Goal: Task Accomplishment & Management: Manage account settings

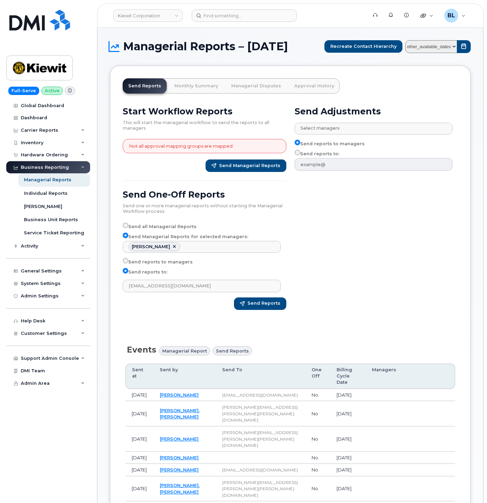
select select "e56878ac-541b-48aa-91de-e200aa4a5f2f"
select select
click at [267, 52] on span "Managerial Reports – September 2025" at bounding box center [205, 46] width 165 height 10
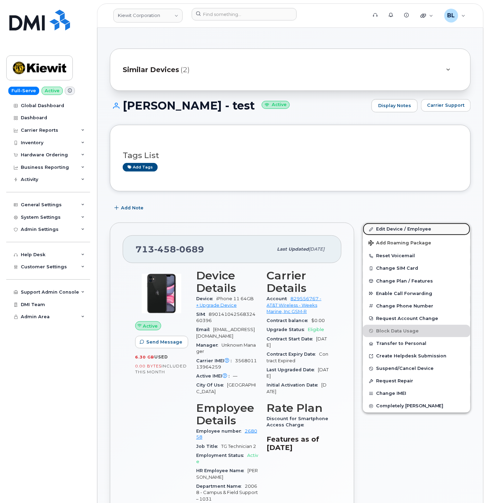
click at [411, 226] on link "Edit Device / Employee" at bounding box center [416, 229] width 107 height 12
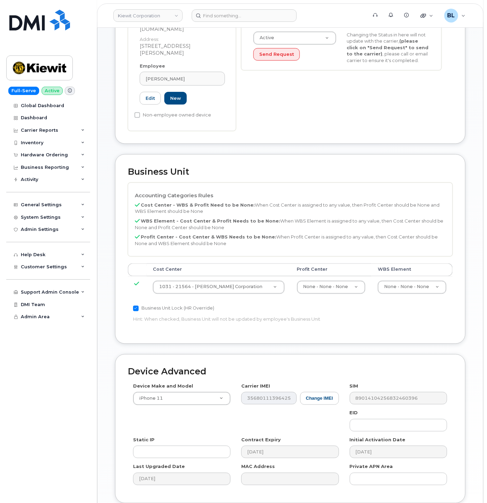
scroll to position [229, 0]
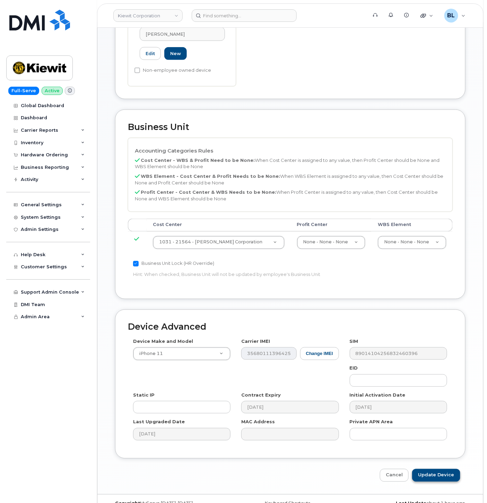
type input "[PERSON_NAME]"
click at [453, 469] on input "Update Device" at bounding box center [436, 475] width 48 height 13
type input "Saving..."
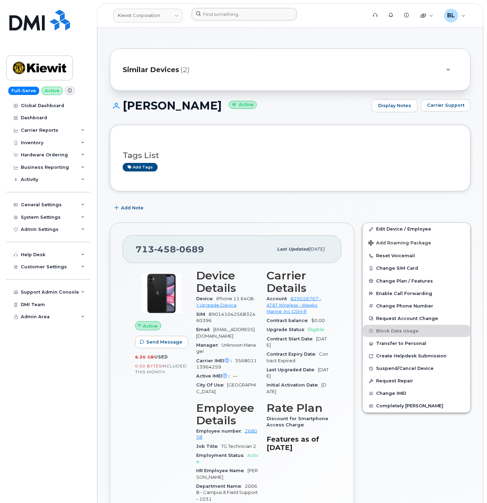
drag, startPoint x: 229, startPoint y: 150, endPoint x: 211, endPoint y: 15, distance: 136.6
click at [229, 150] on div "Tags List Add tags" at bounding box center [290, 158] width 335 height 27
drag, startPoint x: 230, startPoint y: 4, endPoint x: 233, endPoint y: 12, distance: 8.6
click at [230, 5] on header "Kiewit Corporation Support Alerts Knowledge Base Quicklinks Suspend / Cancel De…" at bounding box center [290, 15] width 386 height 24
click at [233, 12] on input at bounding box center [244, 14] width 105 height 12
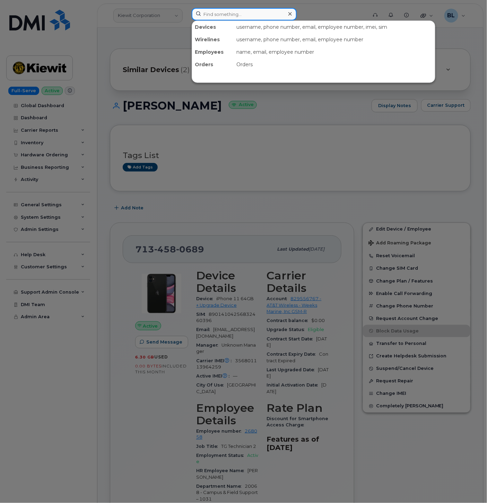
paste input "4026602850"
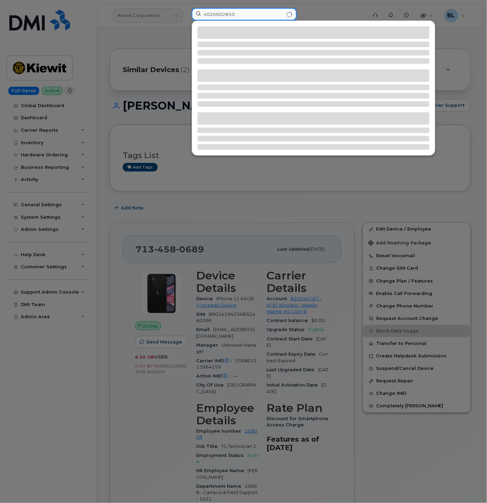
type input "4026602850"
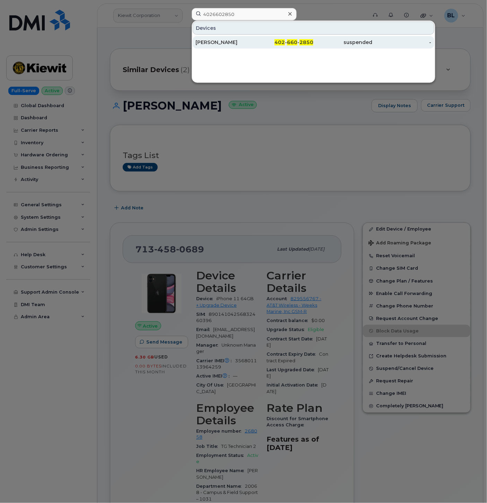
click at [311, 46] on div "402 - 660 - 2850" at bounding box center [283, 42] width 59 height 7
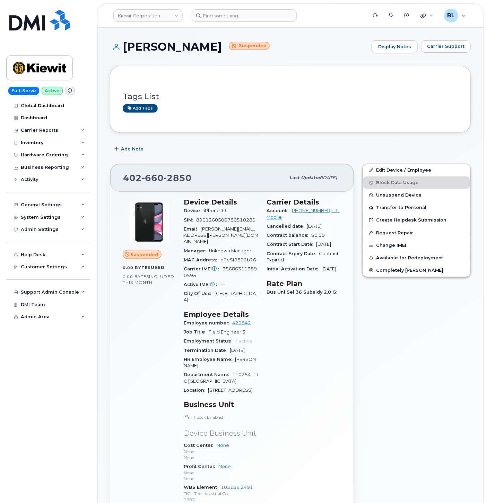
drag, startPoint x: 281, startPoint y: 106, endPoint x: 339, endPoint y: 89, distance: 60.1
click at [281, 106] on div "Add tags" at bounding box center [288, 108] width 330 height 9
click at [467, 50] on button "Carrier Support" at bounding box center [446, 46] width 50 height 12
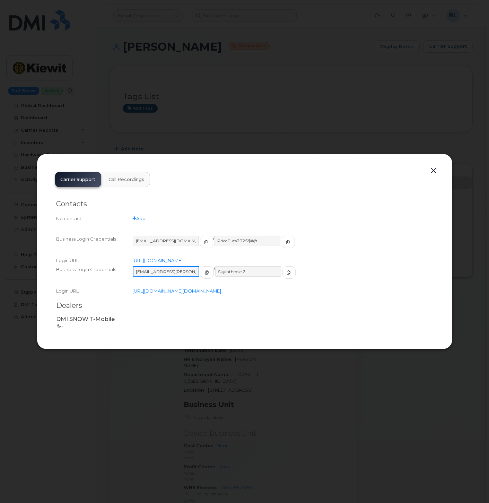
drag, startPoint x: 186, startPoint y: 265, endPoint x: 138, endPoint y: 264, distance: 48.9
click at [138, 266] on input "ms-kiewit@dminc.com" at bounding box center [166, 271] width 67 height 10
drag, startPoint x: 252, startPoint y: 265, endPoint x: 210, endPoint y: 263, distance: 41.6
click at [215, 266] on input "Skyinthepie!2" at bounding box center [248, 271] width 67 height 10
drag, startPoint x: 185, startPoint y: 262, endPoint x: 134, endPoint y: 263, distance: 51.3
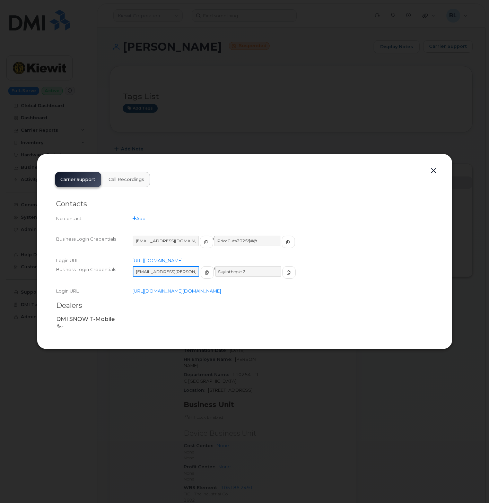
click at [134, 266] on input "ms-kiewit@dminc.com" at bounding box center [166, 271] width 67 height 10
drag, startPoint x: 245, startPoint y: 264, endPoint x: 212, endPoint y: 263, distance: 33.0
click at [215, 266] on input "Skyinthepie!2" at bounding box center [248, 271] width 67 height 10
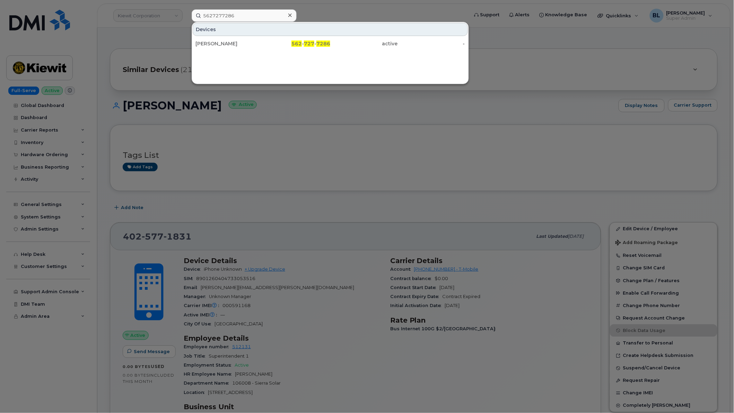
click at [160, 134] on div at bounding box center [367, 206] width 734 height 413
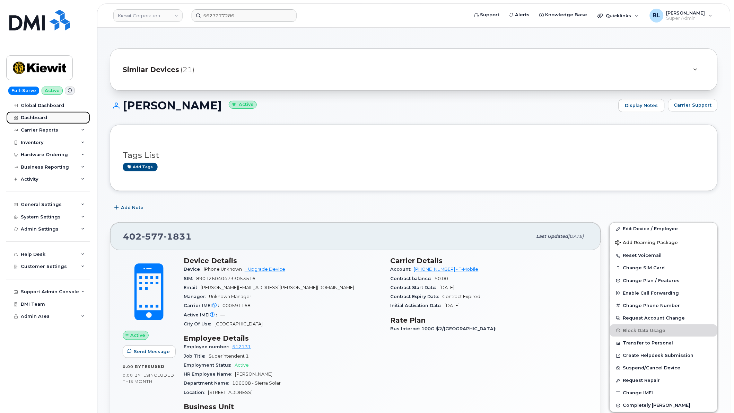
click at [46, 119] on link "Dashboard" at bounding box center [48, 118] width 84 height 12
click at [54, 138] on div "Inventory" at bounding box center [48, 143] width 84 height 12
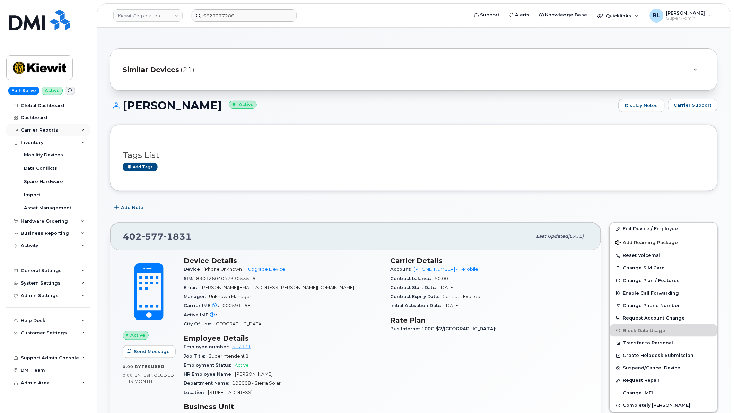
click at [58, 134] on div "Carrier Reports" at bounding box center [48, 130] width 84 height 12
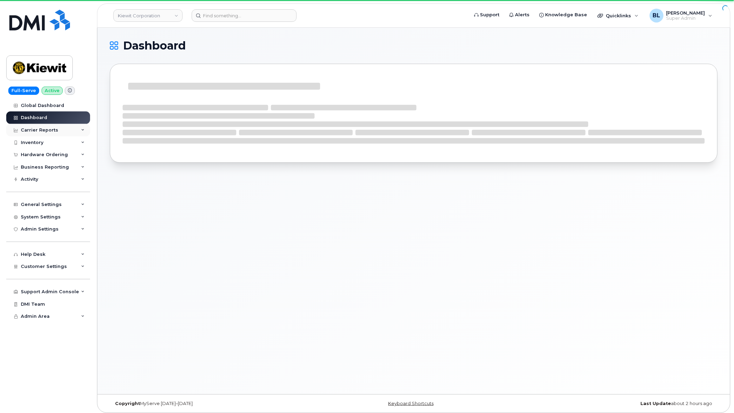
click at [72, 130] on div "Carrier Reports" at bounding box center [48, 130] width 84 height 12
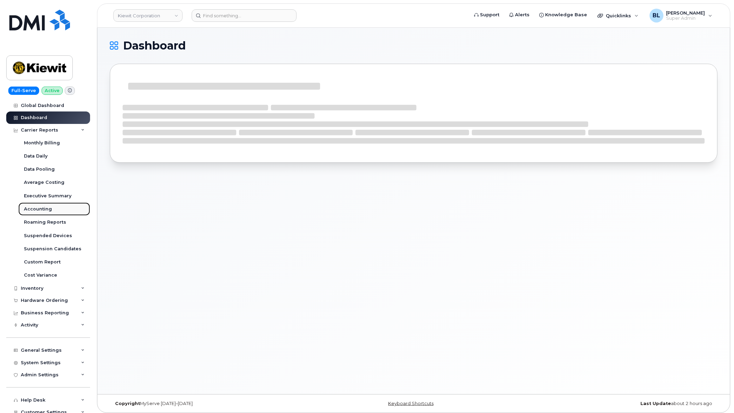
click at [54, 207] on link "Accounting" at bounding box center [54, 209] width 72 height 13
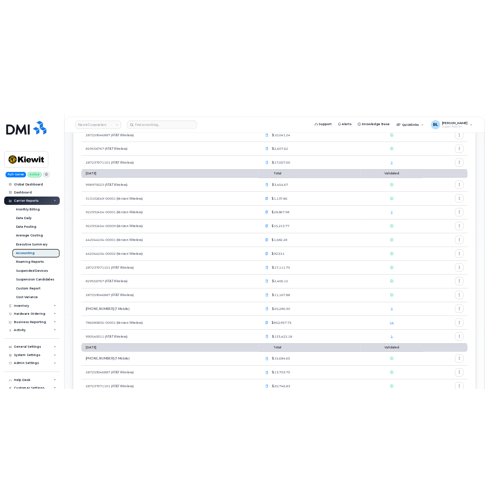
scroll to position [98, 0]
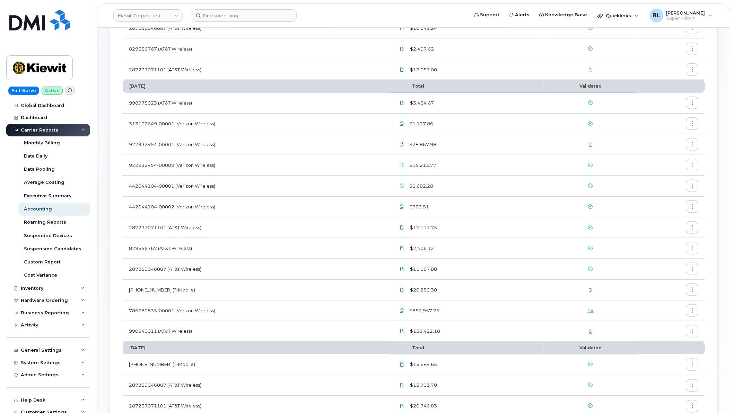
click at [593, 309] on link "14" at bounding box center [590, 311] width 6 height 6
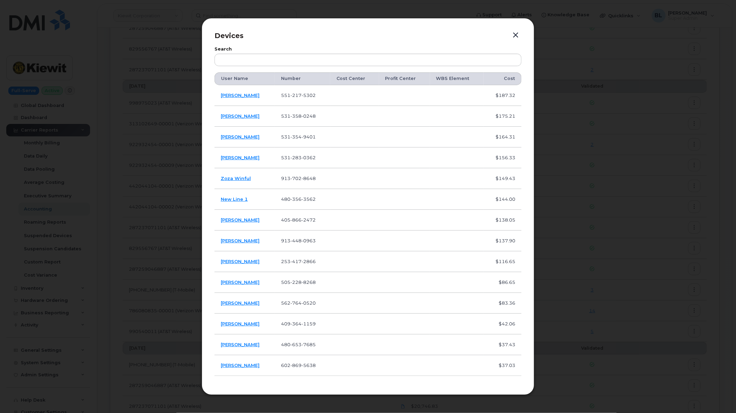
click at [300, 95] on span "217" at bounding box center [295, 96] width 11 height 6
copy span "551 217 5302"
click at [302, 98] on span "217" at bounding box center [295, 96] width 11 height 6
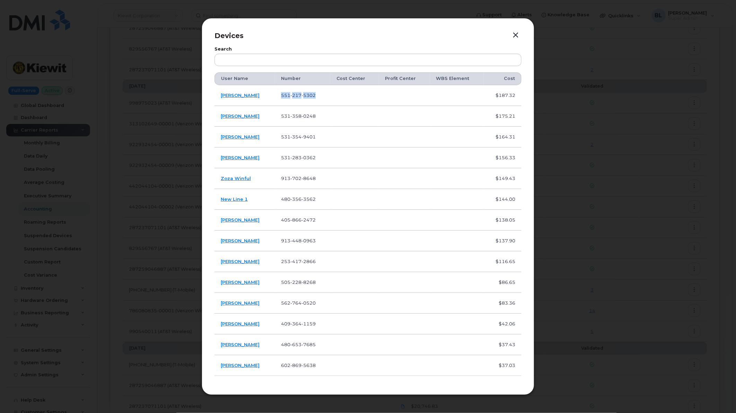
click at [302, 98] on span "217" at bounding box center [295, 96] width 11 height 6
copy span "551 217 5302"
click at [309, 115] on span "0248" at bounding box center [309, 116] width 14 height 6
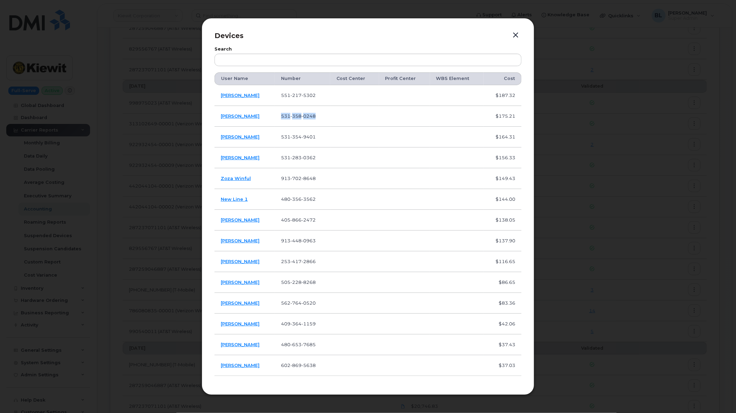
copy tr "531 358 0248"
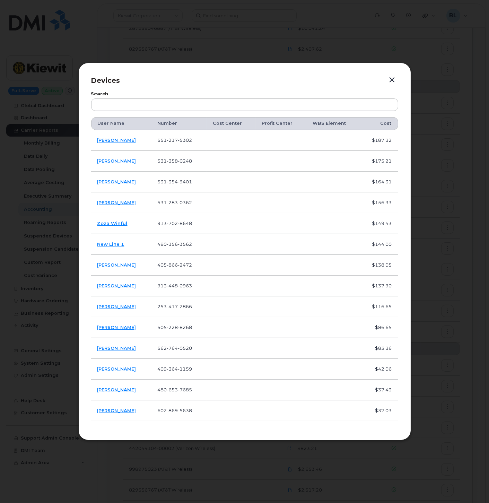
click at [178, 179] on span "354" at bounding box center [172, 182] width 11 height 6
copy span "531 354 9401"
click at [172, 198] on td "531 283 0362" at bounding box center [178, 202] width 55 height 21
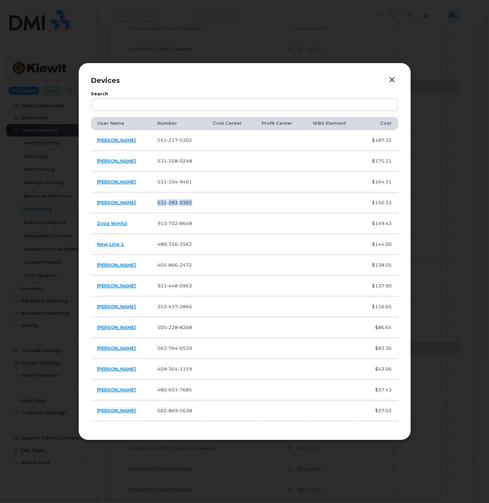
copy span "531 283 0362"
click at [178, 223] on span "702" at bounding box center [172, 223] width 11 height 6
copy span "913 702 8648"
drag, startPoint x: 127, startPoint y: 223, endPoint x: 116, endPoint y: 221, distance: 10.9
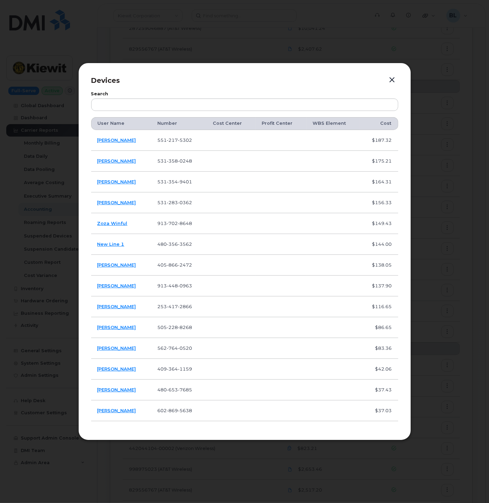
click at [194, 238] on td "480 356 3562" at bounding box center [178, 244] width 55 height 21
click at [181, 260] on td "405 866 2472" at bounding box center [178, 265] width 55 height 21
copy span "405 866 2472"
click at [178, 287] on span "448" at bounding box center [172, 286] width 11 height 6
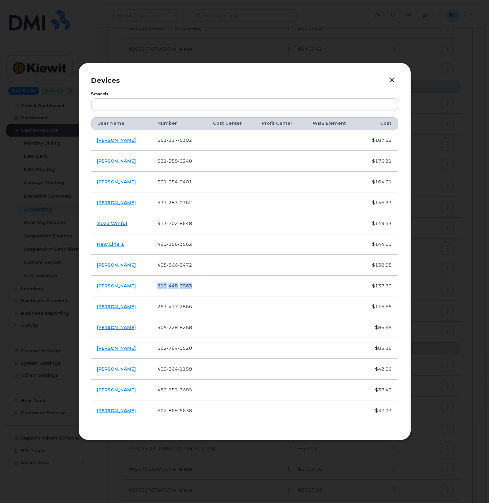
click at [178, 287] on span "448" at bounding box center [172, 286] width 11 height 6
copy span "913 448 0963"
click at [184, 306] on span "2866" at bounding box center [185, 307] width 14 height 6
copy span "253 417 2866"
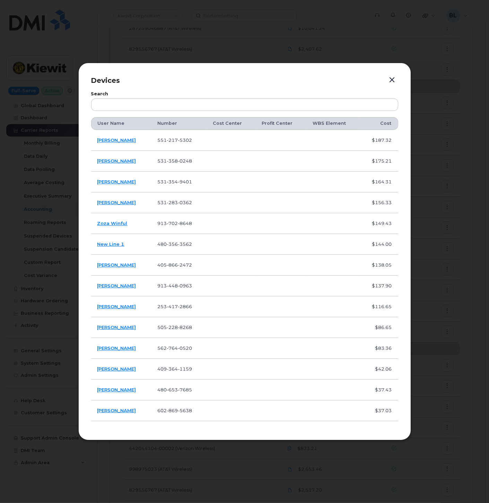
click at [174, 332] on td "505 228 8268" at bounding box center [178, 327] width 55 height 21
copy span "505 228 8268"
drag, startPoint x: 147, startPoint y: 486, endPoint x: 153, endPoint y: 476, distance: 11.8
click at [147, 413] on div at bounding box center [244, 251] width 489 height 503
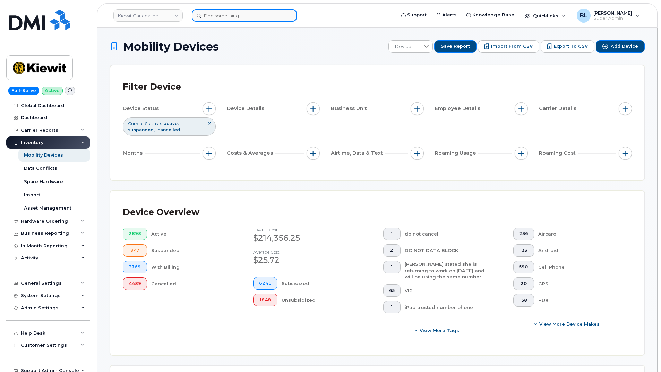
click at [255, 18] on input at bounding box center [244, 15] width 105 height 12
paste input "5512175302"
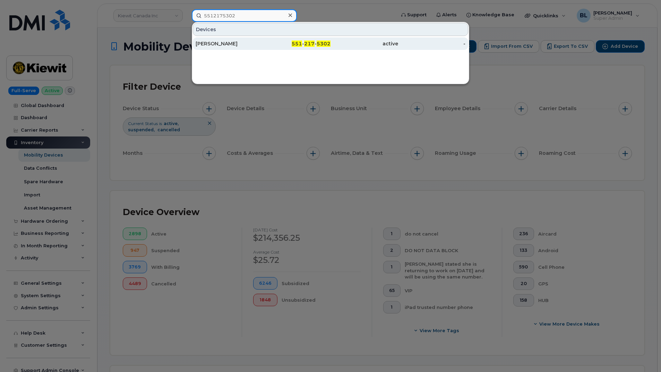
type input "5512175302"
click at [307, 41] on span "217" at bounding box center [309, 44] width 10 height 6
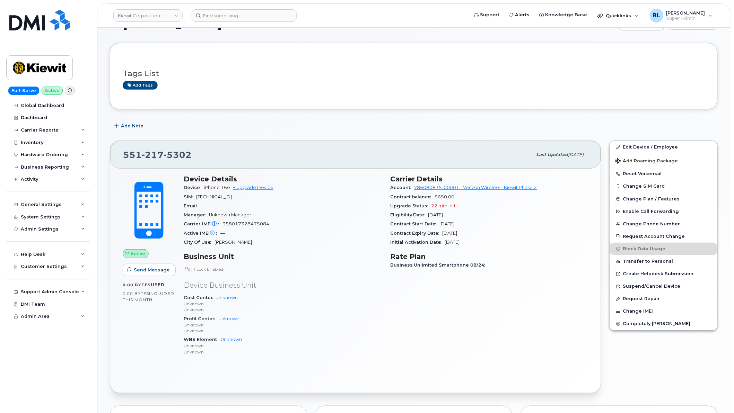
scroll to position [18, 0]
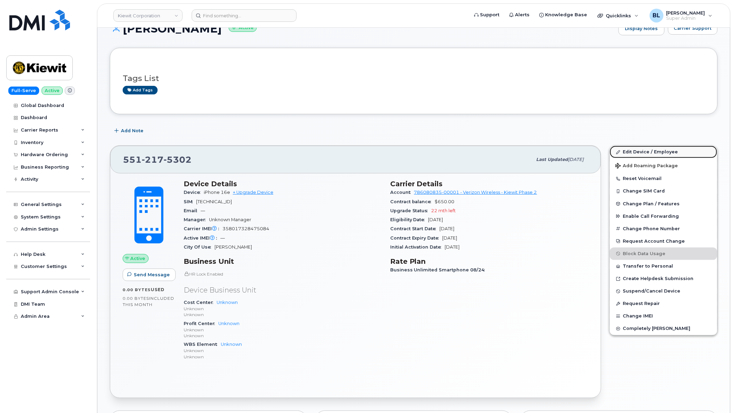
click at [639, 152] on link "Edit Device / Employee" at bounding box center [663, 152] width 107 height 12
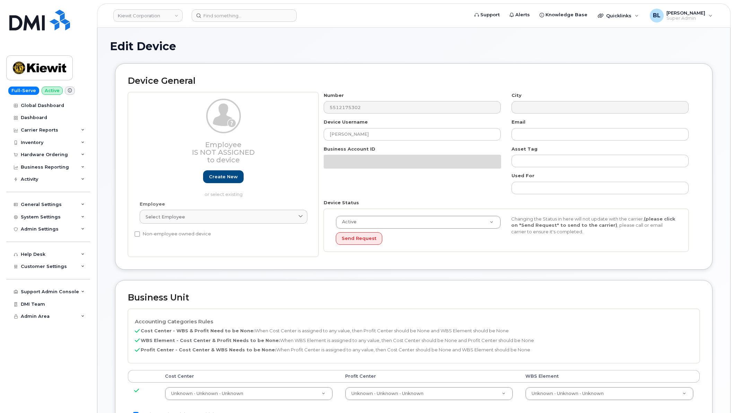
select select "29584743"
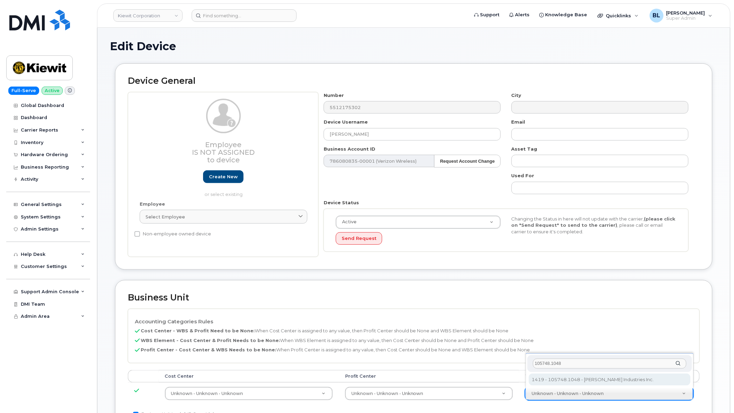
type input "105748.1048"
type input "30089635"
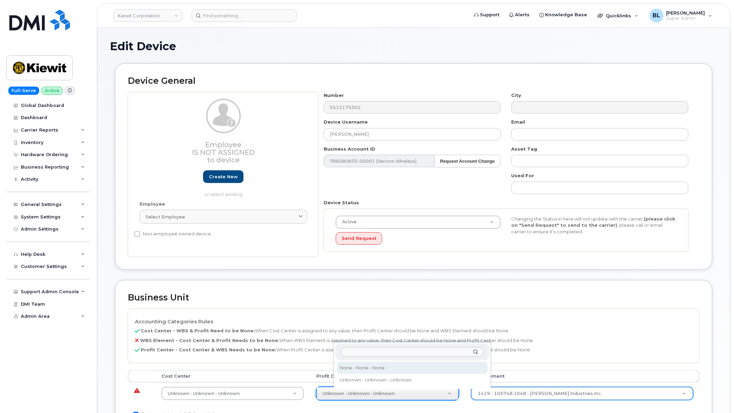
select select "29629357"
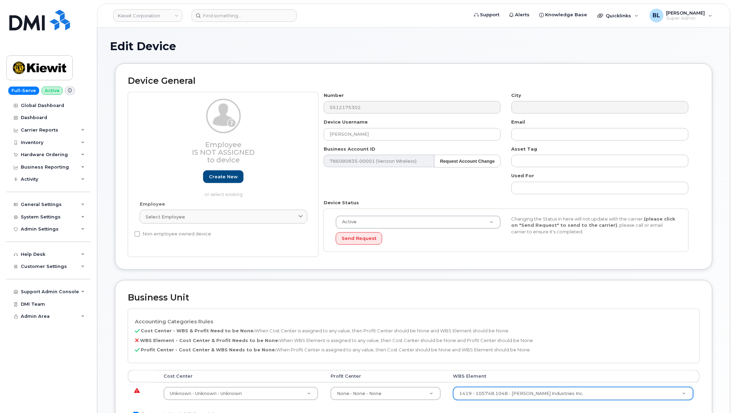
click at [258, 386] on td "Unknown - Unknown - Unknown 29584742" at bounding box center [240, 394] width 167 height 22
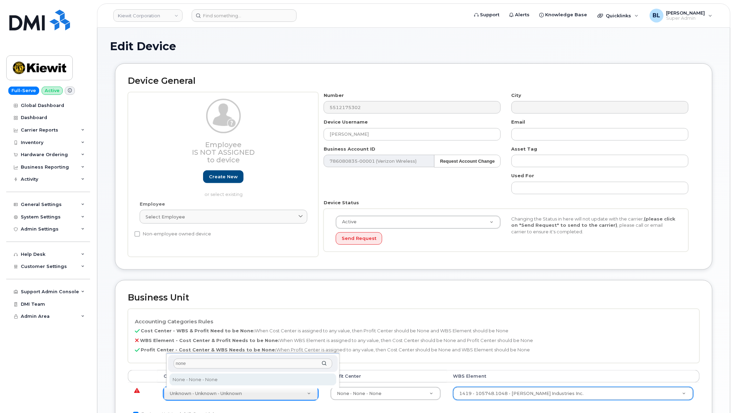
type input "none"
type input "29629358"
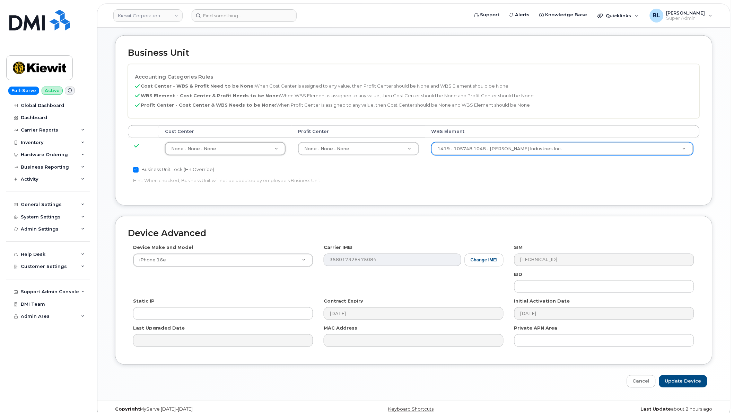
scroll to position [255, 0]
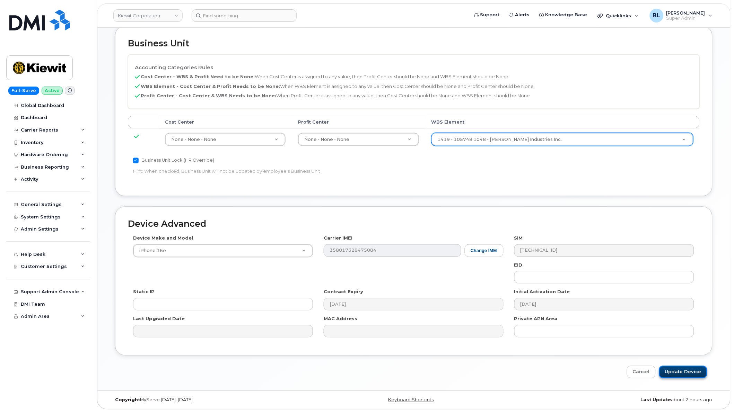
click at [689, 369] on input "Update Device" at bounding box center [683, 372] width 48 height 13
type input "Saving..."
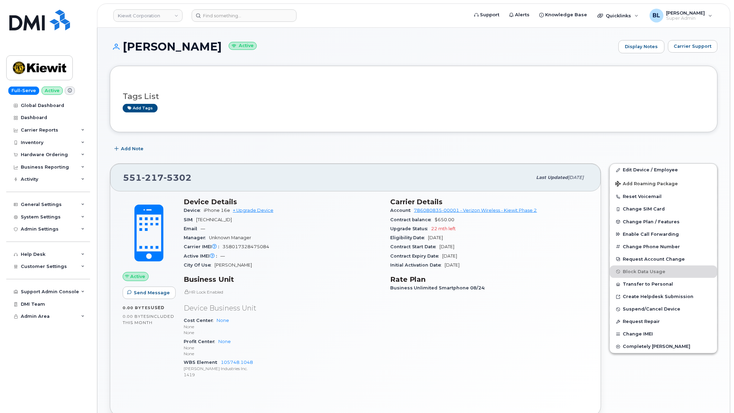
scroll to position [281, 0]
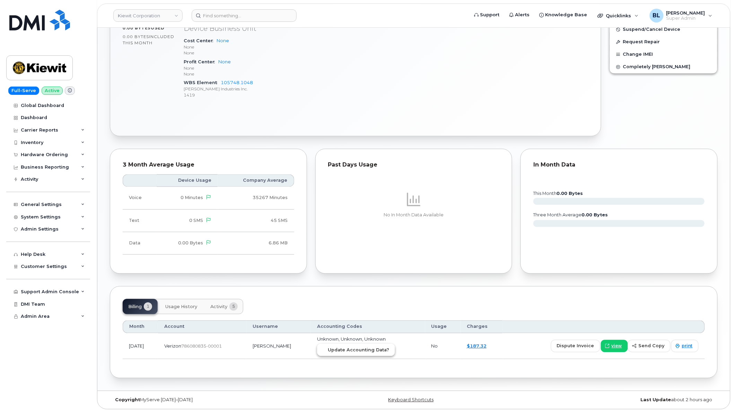
click at [389, 352] on span "Update Accounting Data?" at bounding box center [358, 350] width 61 height 7
click at [261, 18] on input at bounding box center [244, 15] width 105 height 12
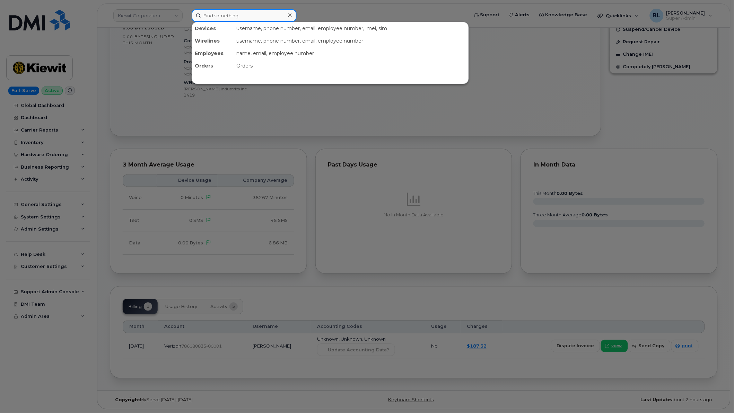
paste input "5313580248"
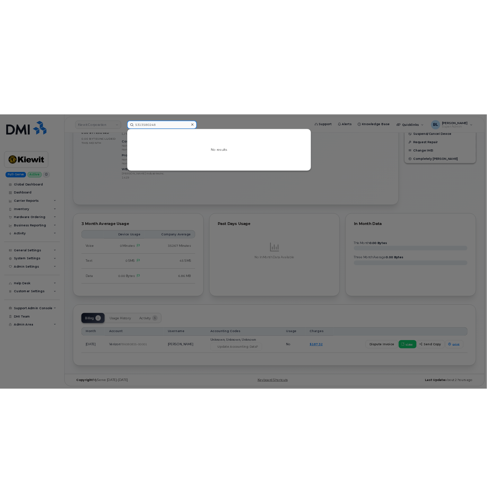
scroll to position [244, 0]
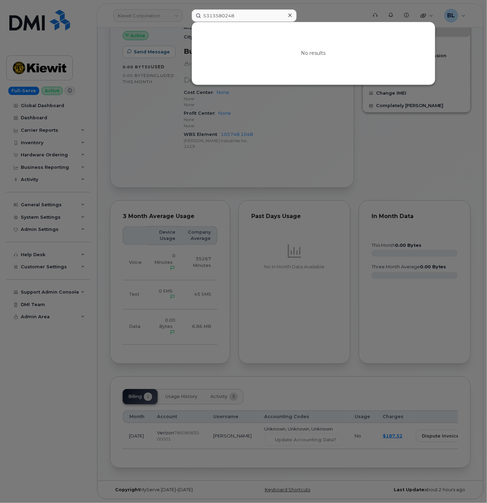
click at [348, 160] on div at bounding box center [243, 251] width 487 height 503
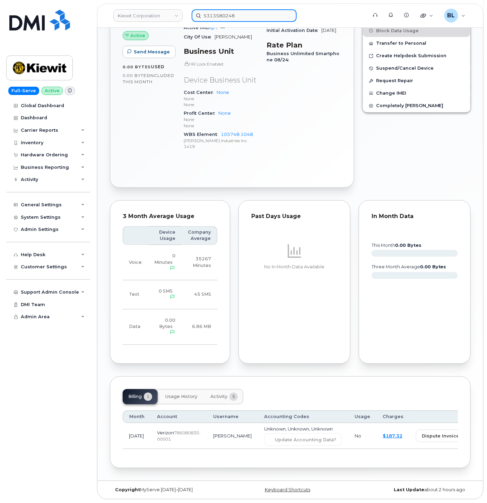
click at [249, 16] on input "5313580248" at bounding box center [244, 15] width 105 height 12
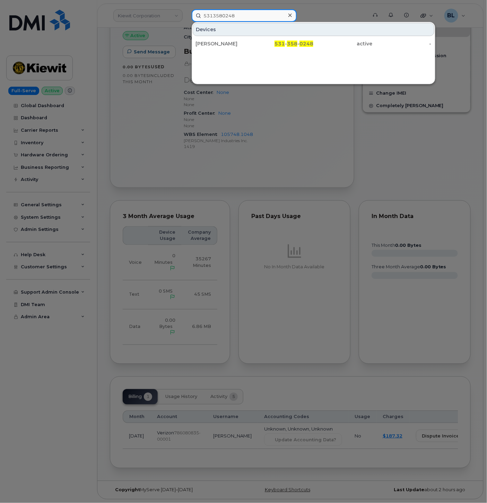
type input "5313580248"
click at [299, 53] on div "Devices [PERSON_NAME] 531 - 358 - 0248 active -" at bounding box center [314, 53] width 244 height 62
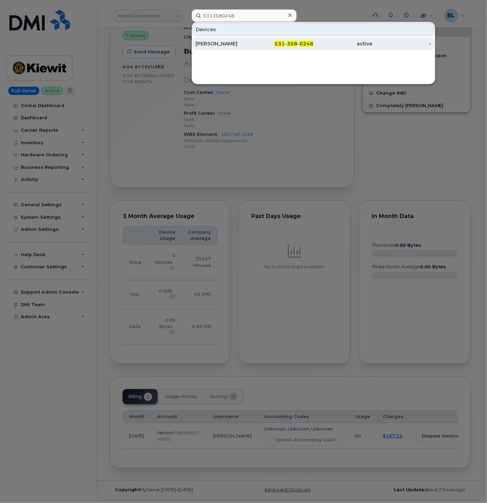
click at [308, 47] on div "531 - 358 - 0248" at bounding box center [283, 43] width 59 height 12
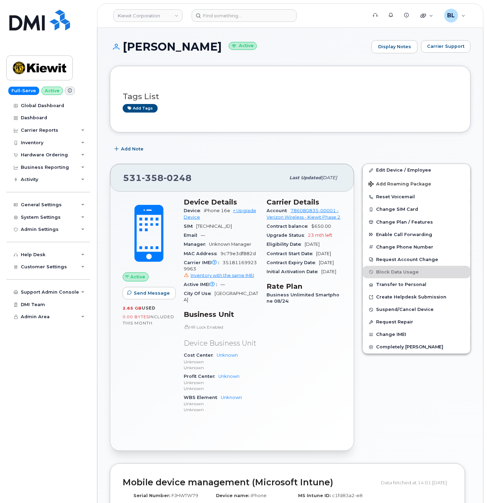
click at [238, 256] on span "9c79e3df882d" at bounding box center [237, 253] width 35 height 5
copy span "9c79e3df882d"
click at [58, 158] on div "Hardware Ordering" at bounding box center [48, 155] width 84 height 12
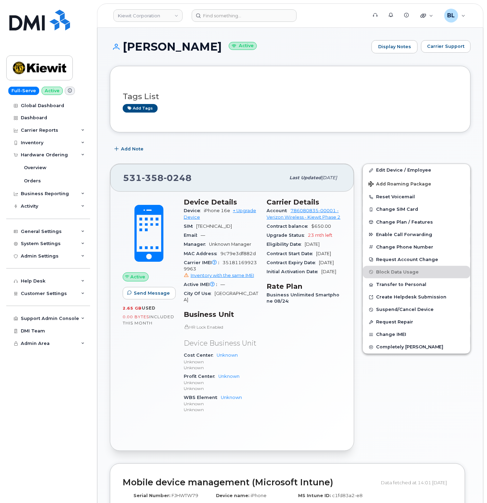
click at [247, 269] on span "351811699239963 Inventory with the same IMEI" at bounding box center [221, 269] width 75 height 19
copy span "351811699239963"
drag, startPoint x: 120, startPoint y: 47, endPoint x: 236, endPoint y: 51, distance: 115.8
click at [236, 51] on h1 "LUKE SCHMEDDING Active" at bounding box center [239, 47] width 258 height 12
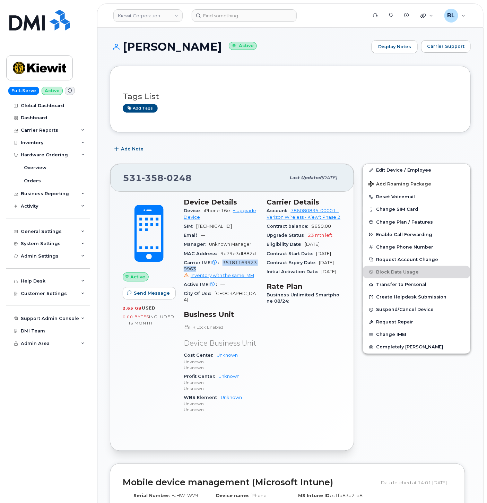
copy h1 "[PERSON_NAME]"
click at [407, 170] on link "Edit Device / Employee" at bounding box center [416, 170] width 107 height 12
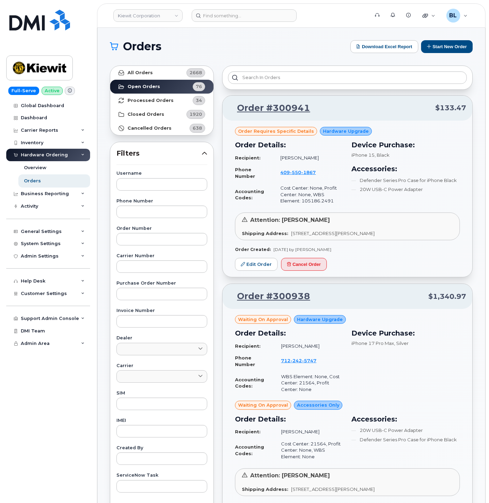
click at [160, 172] on label "Username" at bounding box center [161, 173] width 91 height 5
click at [157, 181] on input "text" at bounding box center [161, 184] width 91 height 12
paste input "9c79e3df882d"
type input "9c79e3df882d"
click at [149, 406] on input "text" at bounding box center [161, 404] width 91 height 12
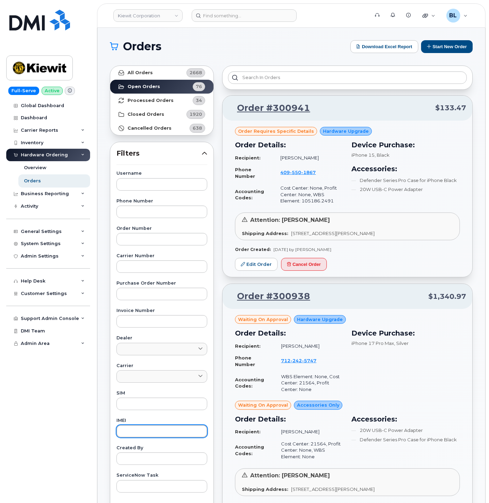
click at [159, 435] on input "text" at bounding box center [161, 431] width 91 height 12
paste input "351811699239963"
click at [161, 71] on link "All Orders 2668" at bounding box center [161, 73] width 103 height 14
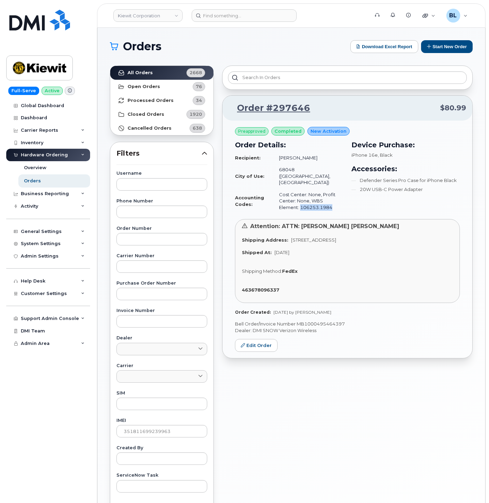
drag, startPoint x: 338, startPoint y: 193, endPoint x: 302, endPoint y: 199, distance: 37.3
click at [302, 199] on td "Cost Center: None, Profit Center: None, WBS Element: 106253.1984" at bounding box center [308, 201] width 71 height 25
copy td "106253.1984"
drag, startPoint x: 315, startPoint y: 109, endPoint x: 273, endPoint y: 116, distance: 43.2
click at [273, 116] on div "Order #297646 $80.99" at bounding box center [348, 108] width 250 height 25
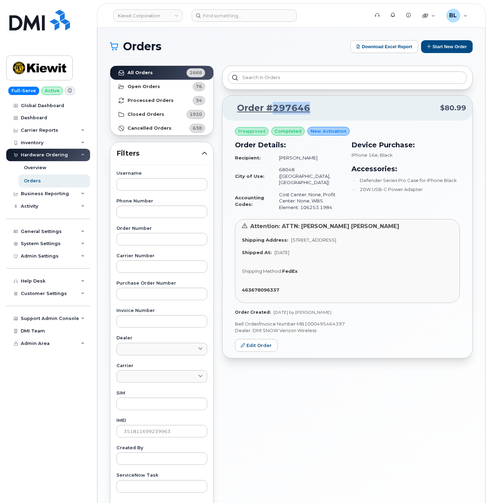
copy link "297646"
click at [160, 432] on input "351811699239963" at bounding box center [161, 431] width 91 height 12
paste input "0304977532797"
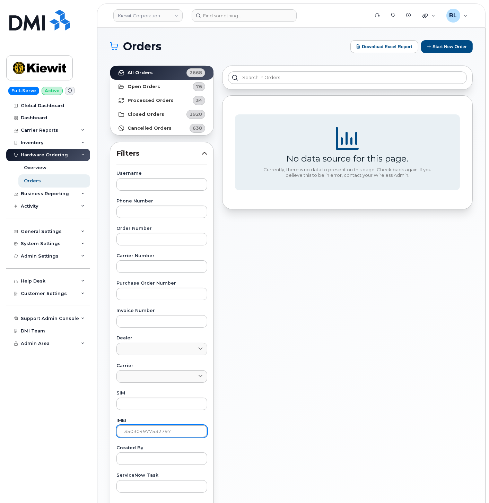
click at [164, 431] on input "350304977532797" at bounding box center [161, 431] width 91 height 12
click at [166, 431] on input "350304977532797" at bounding box center [161, 431] width 91 height 12
paste input "5135951867766"
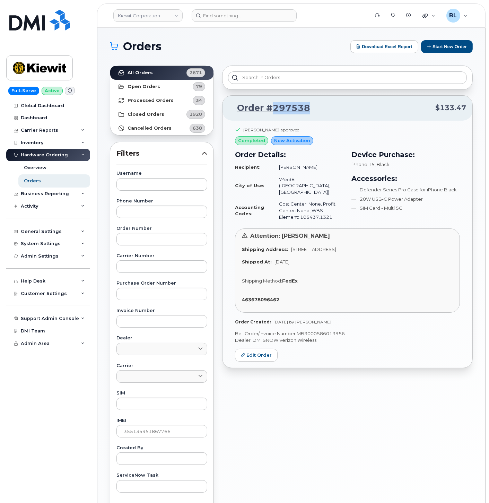
drag, startPoint x: 308, startPoint y: 112, endPoint x: 272, endPoint y: 115, distance: 36.6
click at [272, 115] on div "Order #297538 $133.47" at bounding box center [348, 108] width 250 height 25
copy link "297538"
drag, startPoint x: 336, startPoint y: 207, endPoint x: 302, endPoint y: 207, distance: 34.0
click at [302, 207] on td "Cost Center: None, Profit Center: None, WBS Element: 105437.1321" at bounding box center [308, 210] width 71 height 25
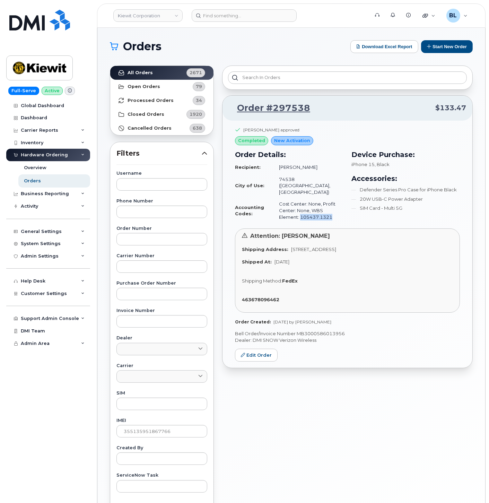
copy td "105437.1321"
drag, startPoint x: 319, startPoint y: 217, endPoint x: 319, endPoint y: 208, distance: 8.3
click at [319, 216] on div "Order Details: Recipient: Thomas Phelps City of Use: 74538 (Coalgate, OK) Accou…" at bounding box center [289, 186] width 117 height 82
drag, startPoint x: 339, startPoint y: 206, endPoint x: 302, endPoint y: 208, distance: 37.5
click at [302, 208] on td "Cost Center: None, Profit Center: None, WBS Element: 105437.1321" at bounding box center [308, 210] width 71 height 25
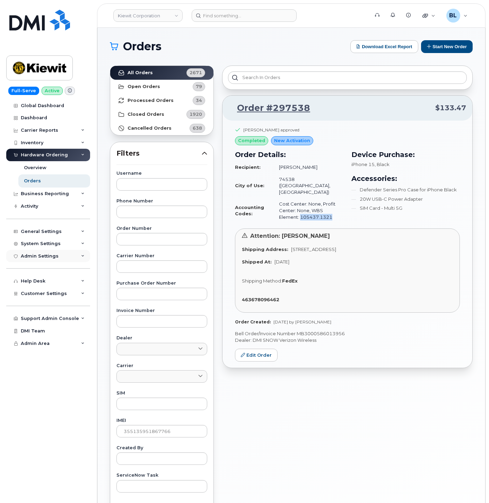
copy td "105437.1321"
click at [143, 192] on div "Username Phone Number Order Number Carrier Number Purchase Order Number Invoice…" at bounding box center [161, 331] width 107 height 321
drag, startPoint x: 151, startPoint y: 443, endPoint x: 151, endPoint y: 435, distance: 7.3
click at [151, 442] on div "Username Phone Number Order Number Carrier Number Purchase Order Number Invoice…" at bounding box center [161, 331] width 107 height 321
click at [151, 435] on input "355135951867766" at bounding box center [161, 431] width 91 height 12
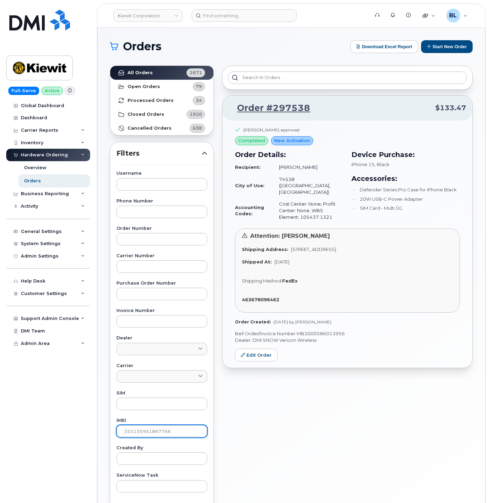
click at [151, 435] on input "355135951867766" at bounding box center [161, 431] width 91 height 12
paste input "6832828872941"
type input "356832828872941"
paste input "356832828872941"
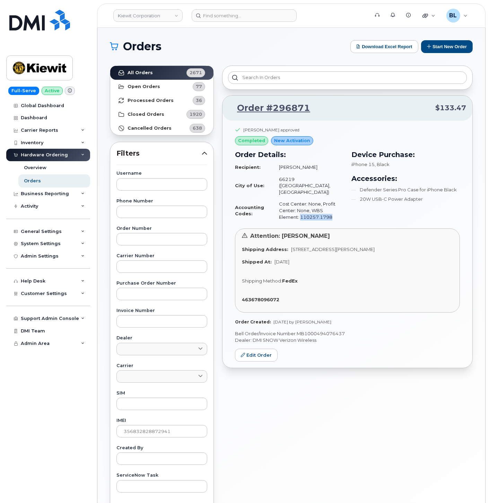
drag, startPoint x: 336, startPoint y: 209, endPoint x: 302, endPoint y: 201, distance: 34.2
click at [302, 201] on td "Cost Center: None, Profit Center: None, WBS Element: 110257.1798" at bounding box center [308, 210] width 71 height 25
copy td "110257.1798"
drag, startPoint x: 302, startPoint y: 112, endPoint x: 272, endPoint y: 116, distance: 30.7
click at [272, 116] on div "Order #296871 $133.47" at bounding box center [348, 108] width 250 height 25
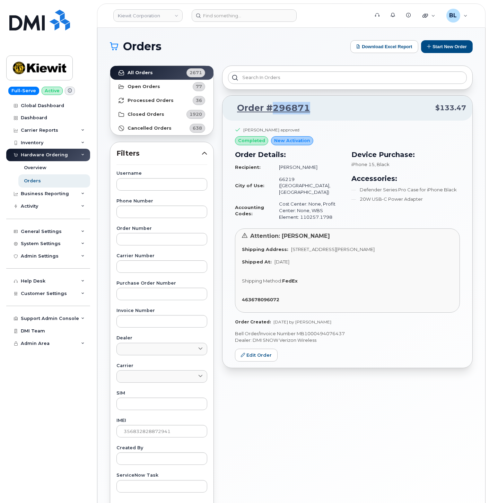
copy link "296871"
click at [172, 414] on div "Username Phone Number Order Number Carrier Number Purchase Order Number Invoice…" at bounding box center [161, 331] width 107 height 321
drag, startPoint x: 168, startPoint y: 439, endPoint x: 170, endPoint y: 434, distance: 6.1
click at [168, 439] on div "Username Phone Number Order Number Carrier Number Purchase Order Number Invoice…" at bounding box center [161, 331] width 107 height 321
click at [170, 434] on input "356832828872941" at bounding box center [161, 431] width 91 height 12
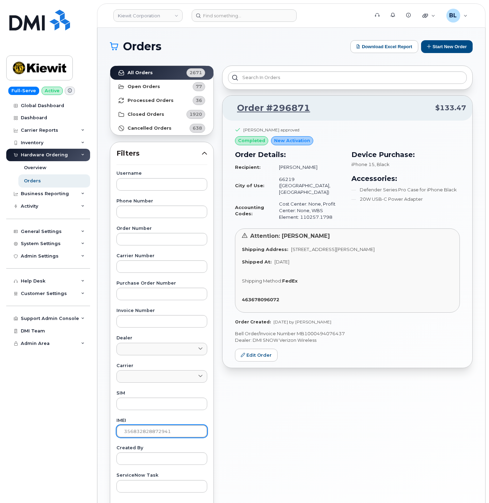
click at [170, 433] on input "356832828872941" at bounding box center [161, 431] width 91 height 12
paste input "379300"
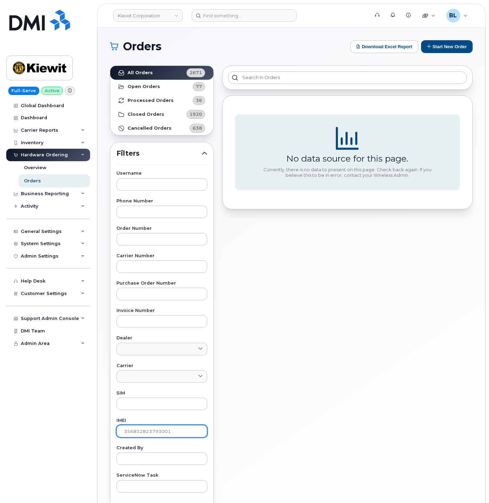
click at [165, 436] on input "356832823793001" at bounding box center [161, 431] width 91 height 12
paste input "4941730789796"
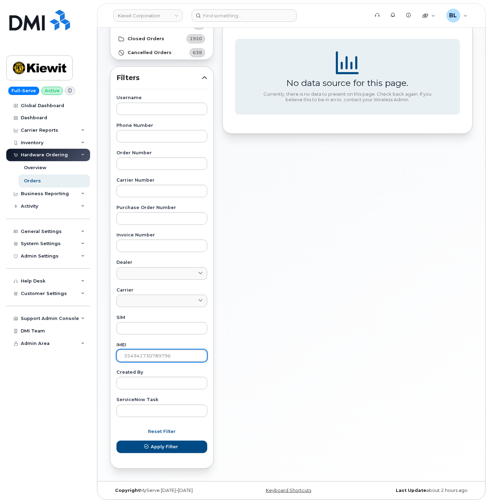
click at [158, 356] on input "354941730789796" at bounding box center [161, 355] width 91 height 12
paste input "5254199332465"
type input "355254199332465"
click at [116, 441] on button "Apply Filter" at bounding box center [161, 447] width 91 height 12
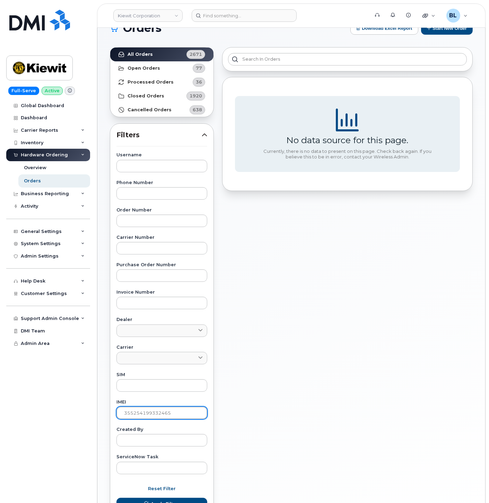
scroll to position [0, 0]
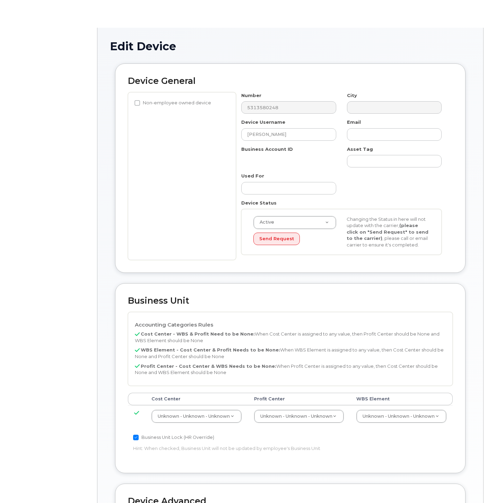
select select "29584743"
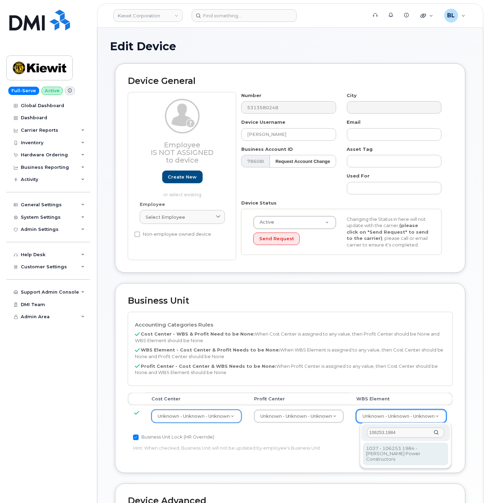
type input "106253.1984"
type input "34121115"
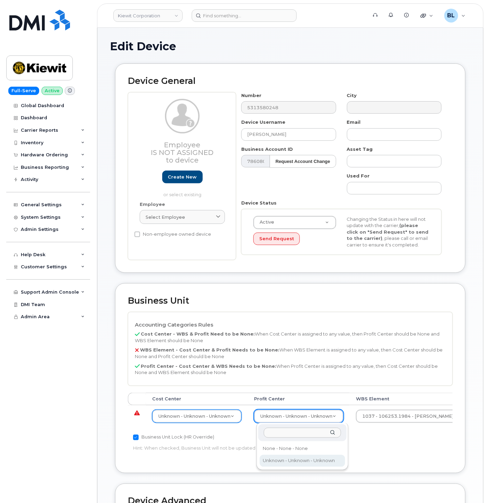
drag, startPoint x: 305, startPoint y: 413, endPoint x: 303, endPoint y: 420, distance: 7.3
select select "29629357"
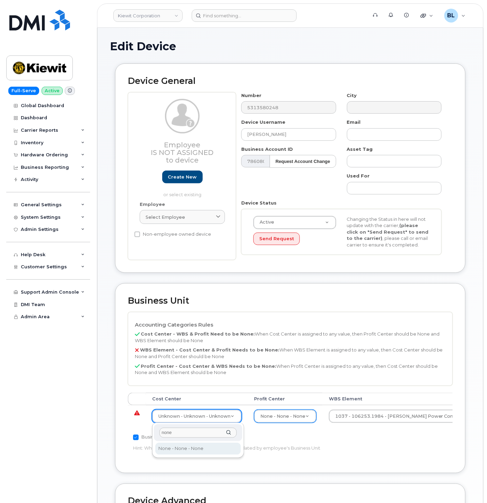
type input "none"
type input "29629358"
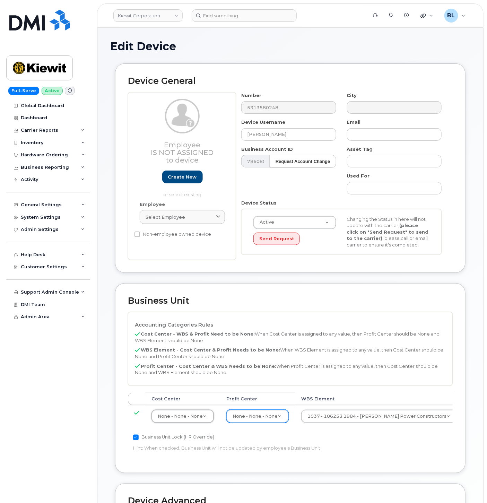
scroll to position [188, 0]
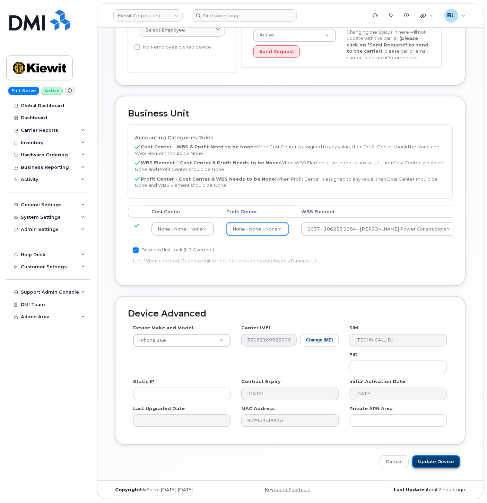
click at [432, 461] on input "Update Device" at bounding box center [436, 461] width 48 height 13
type input "Saving..."
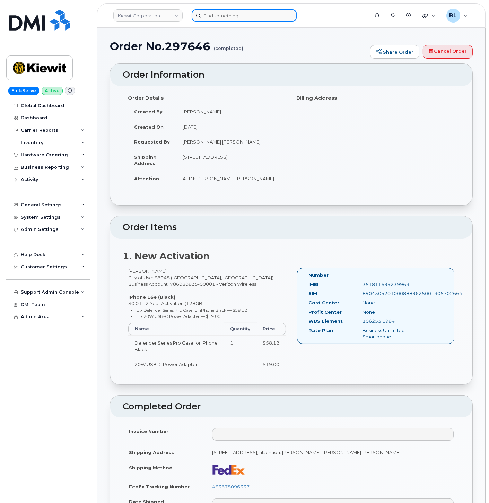
click at [237, 18] on input at bounding box center [244, 15] width 105 height 12
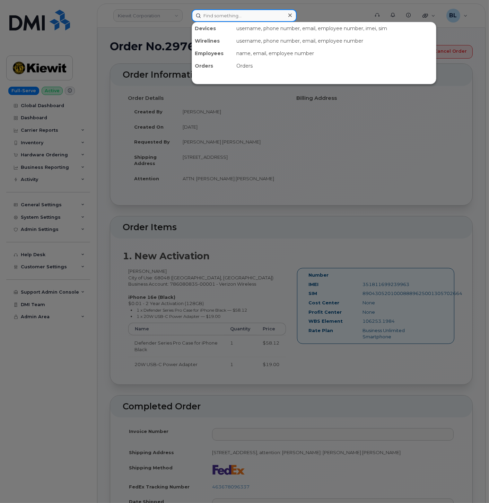
paste input "350304977532797"
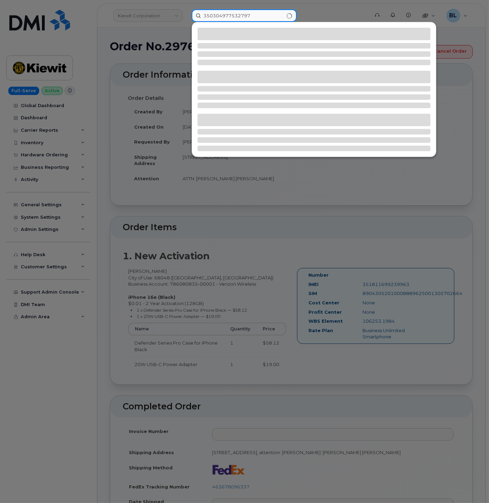
type input "350304977532797"
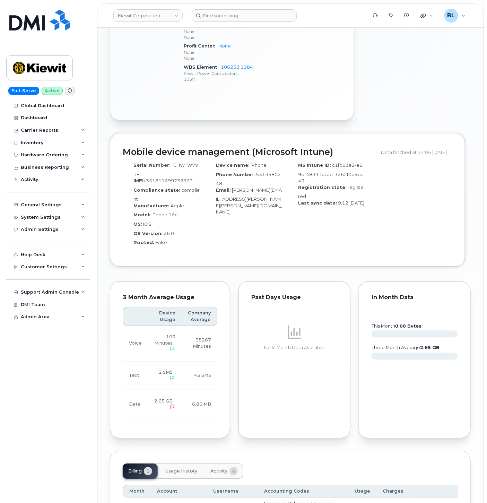
scroll to position [407, 0]
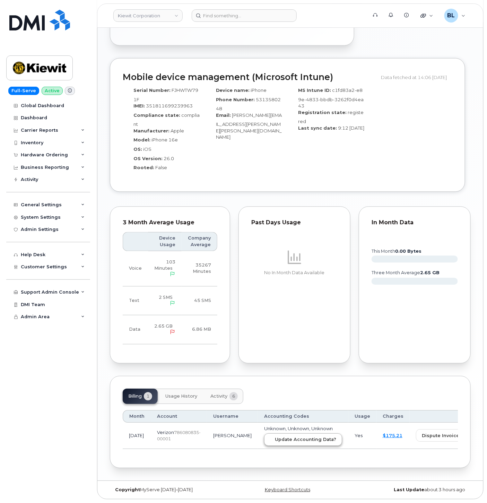
drag, startPoint x: 292, startPoint y: 447, endPoint x: 297, endPoint y: 438, distance: 10.3
click at [292, 447] on td "Unknown, Unknown, Unknown Update Accounting Data?" at bounding box center [303, 436] width 90 height 26
click at [297, 438] on span "Update Accounting Data?" at bounding box center [305, 439] width 61 height 7
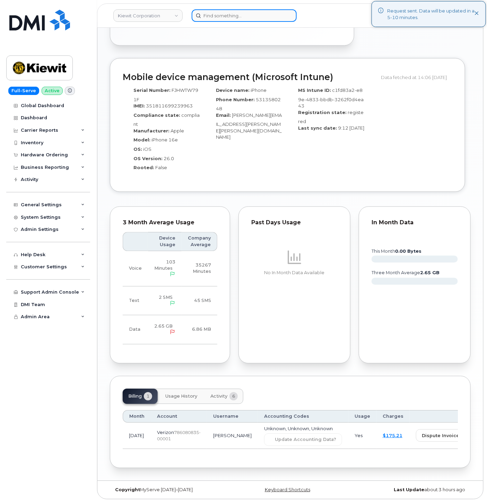
click at [245, 18] on input at bounding box center [244, 15] width 105 height 12
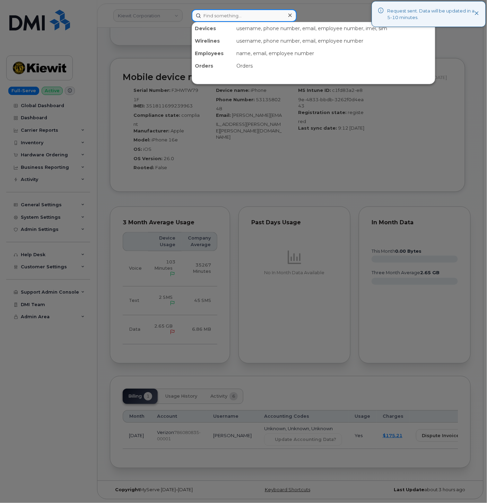
paste input "5313549401"
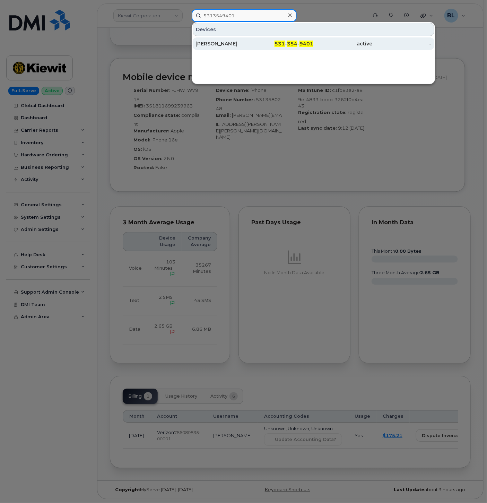
type input "5313549401"
click at [261, 42] on div "531 - 354 - 9401" at bounding box center [283, 43] width 59 height 7
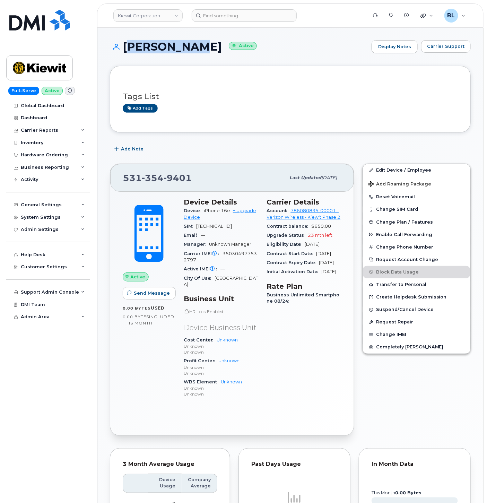
drag, startPoint x: 125, startPoint y: 47, endPoint x: 195, endPoint y: 50, distance: 69.8
click at [195, 50] on h1 "SCOTT KIZER Active" at bounding box center [239, 47] width 258 height 12
click at [234, 256] on div "Carrier IMEI Carrier IMEI is reported during the last billing cycle or change o…" at bounding box center [221, 257] width 75 height 16
copy span "350304977532797"
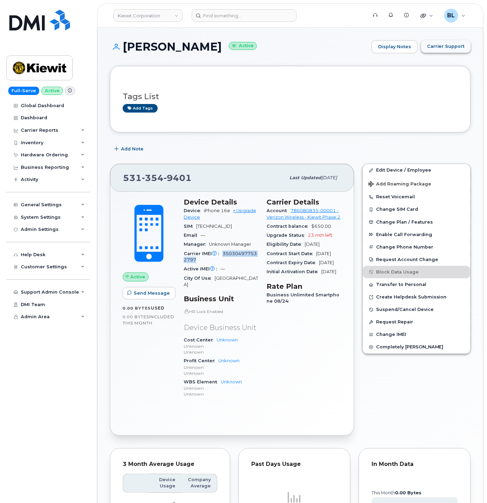
click at [449, 50] on button "Carrier Support" at bounding box center [446, 46] width 50 height 12
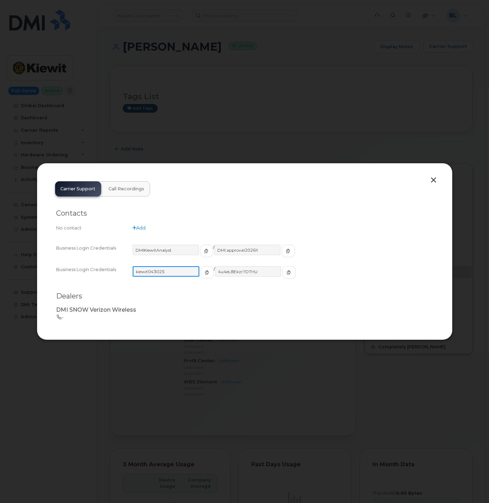
drag, startPoint x: 175, startPoint y: 271, endPoint x: 136, endPoint y: 271, distance: 39.2
click at [136, 271] on input "kiewit043025" at bounding box center [166, 271] width 67 height 10
drag, startPoint x: 257, startPoint y: 268, endPoint x: 211, endPoint y: 272, distance: 45.9
click at [215, 272] on input "4u4eL8Ekzr?DTHU" at bounding box center [248, 271] width 67 height 10
click at [430, 179] on button "button" at bounding box center [434, 180] width 10 height 10
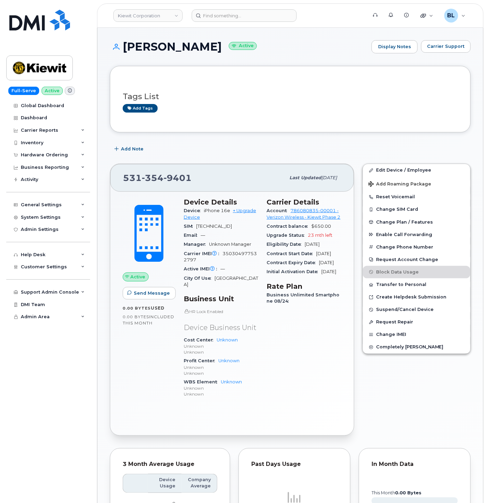
click at [175, 174] on span "9401" at bounding box center [178, 178] width 28 height 10
copy span "531 354 9401"
click at [167, 181] on span "9401" at bounding box center [178, 178] width 28 height 10
click at [151, 165] on div "531 354 9401 Last updated Sep 06, 2025" at bounding box center [232, 178] width 244 height 28
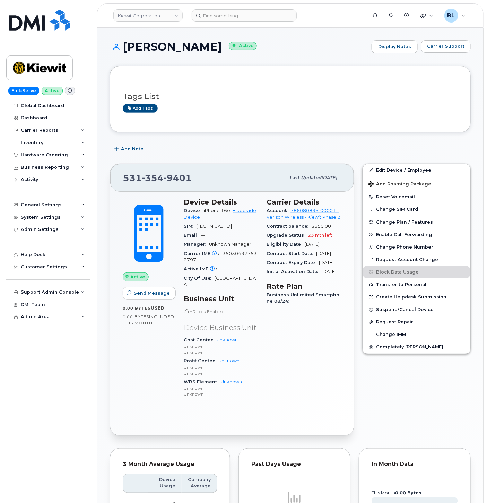
click at [155, 180] on span "354" at bounding box center [153, 178] width 22 height 10
copy span "531 354 9401"
click at [299, 168] on div "531 354 9401 Last updated Sep 06, 2025" at bounding box center [232, 178] width 244 height 28
drag, startPoint x: 425, startPoint y: 112, endPoint x: 414, endPoint y: 106, distance: 12.0
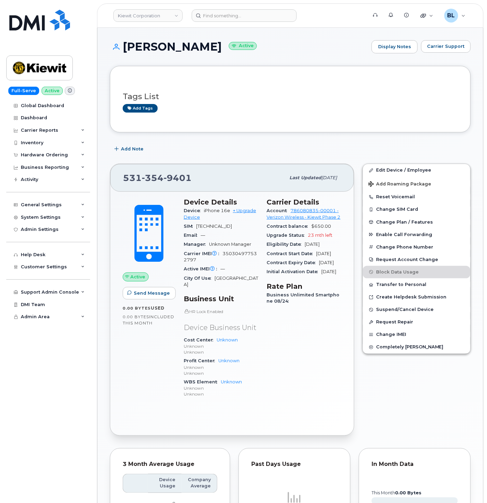
click at [425, 112] on div "Add tags" at bounding box center [288, 108] width 330 height 9
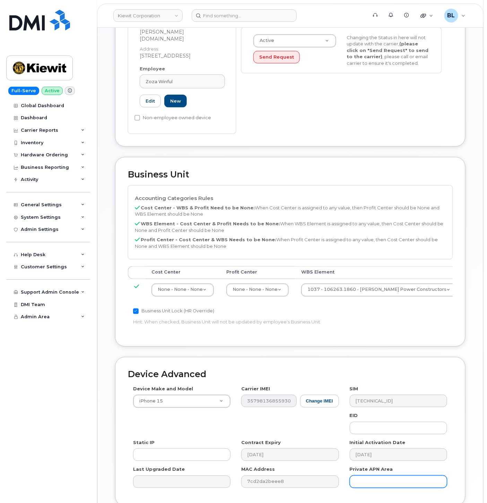
scroll to position [229, 0]
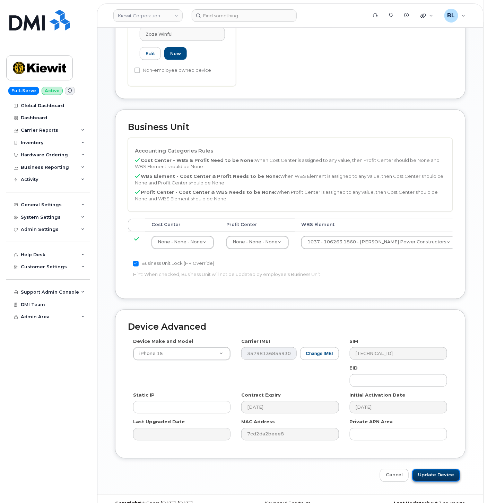
click at [448, 469] on input "Update Device" at bounding box center [436, 475] width 48 height 13
type input "Saving..."
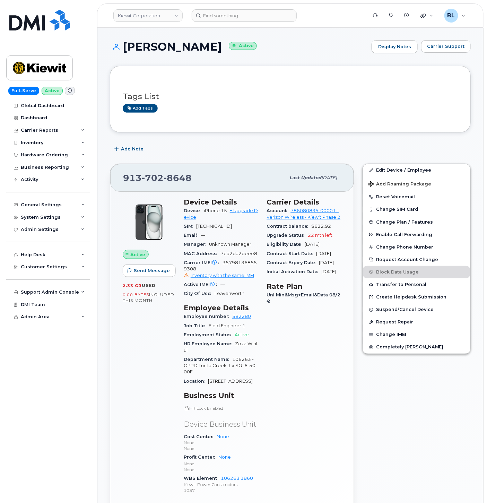
click at [296, 133] on div "Tags List Add tags Add Note 913 702 8648 Last updated Sep 15, 2025 Active Send …" at bounding box center [290, 510] width 361 height 889
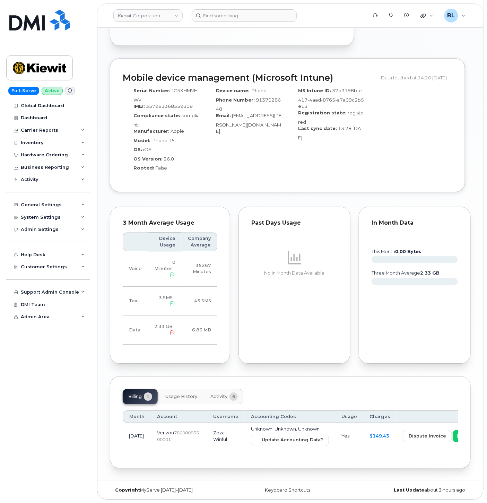
scroll to position [501, 0]
drag, startPoint x: 291, startPoint y: 437, endPoint x: 280, endPoint y: 35, distance: 401.9
click at [291, 437] on span "Update Accounting Data?" at bounding box center [292, 439] width 61 height 7
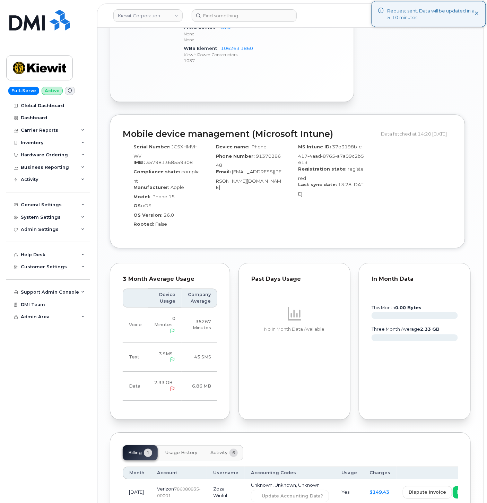
scroll to position [0, 0]
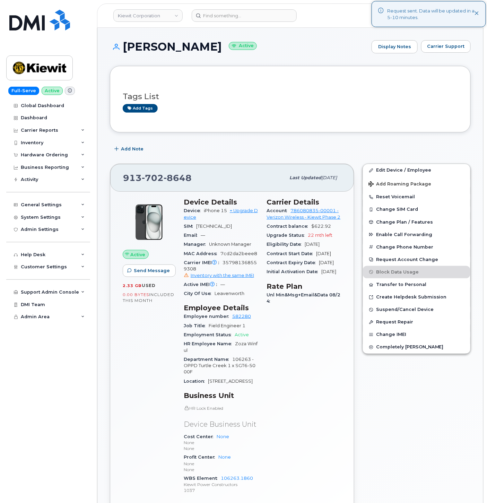
drag, startPoint x: 282, startPoint y: 167, endPoint x: 254, endPoint y: 39, distance: 131.1
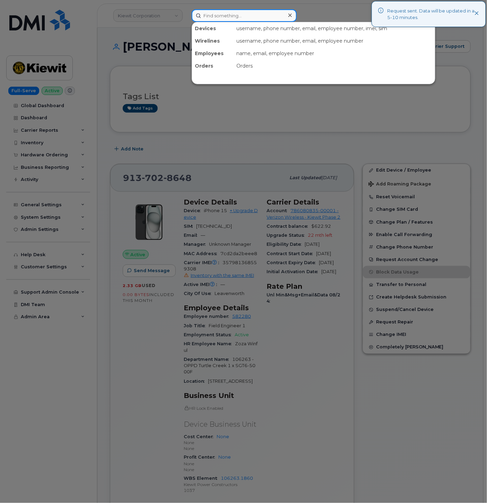
click at [227, 15] on input at bounding box center [244, 15] width 105 height 12
paste input "4058662472"
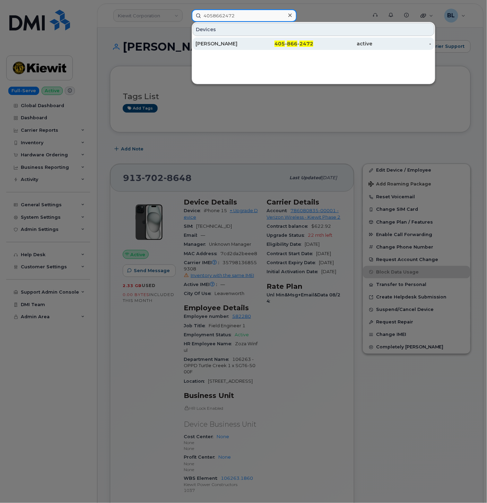
type input "4058662472"
click at [271, 46] on div "405 - 866 - 2472" at bounding box center [283, 43] width 59 height 7
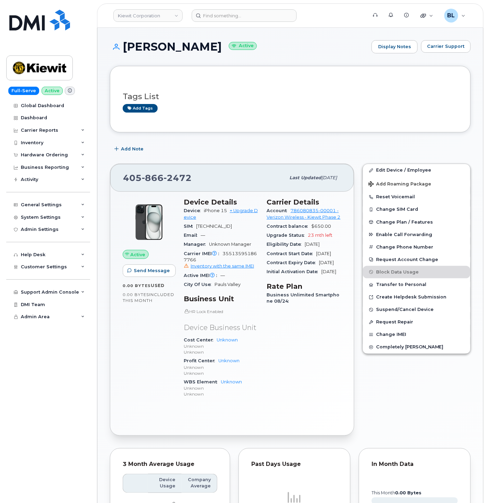
click at [236, 264] on div "Carrier IMEI Carrier IMEI is reported during the last billing cycle or change o…" at bounding box center [221, 260] width 75 height 22
click at [241, 258] on span "355135951867766 Inventory with the same IMEI" at bounding box center [221, 260] width 75 height 19
drag, startPoint x: 241, startPoint y: 258, endPoint x: 273, endPoint y: 251, distance: 32.6
click at [241, 258] on span "355135951867766 Inventory with the same IMEI" at bounding box center [221, 260] width 75 height 19
copy span "355135951867766"
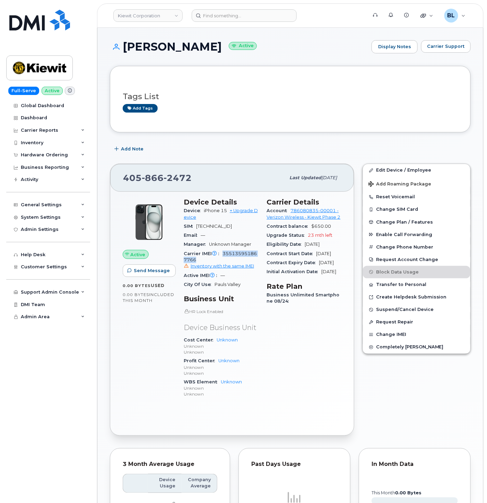
drag, startPoint x: 220, startPoint y: 37, endPoint x: 224, endPoint y: 39, distance: 3.7
click at [220, 37] on div "THOMAS PHELPS Active Display Notes Carrier Support Tags List Add tags Add Note …" at bounding box center [290, 384] width 386 height 713
drag, startPoint x: 224, startPoint y: 47, endPoint x: 124, endPoint y: 50, distance: 99.5
click at [124, 50] on h1 "THOMAS PHELPS Active" at bounding box center [239, 47] width 258 height 12
copy h1 "[PERSON_NAME]"
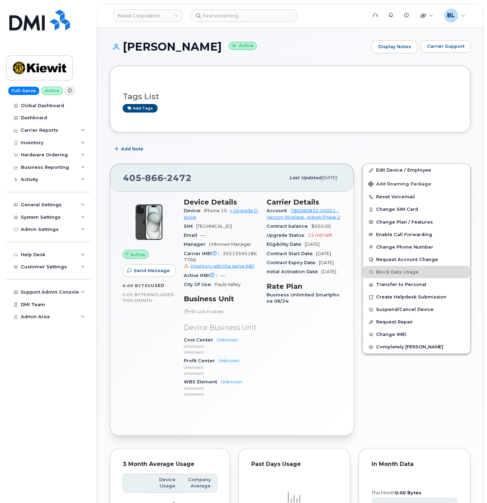
click at [415, 162] on div "Edit Device / Employee Add Roaming Package Reset Voicemail Change SIM Card Chan…" at bounding box center [416, 299] width 116 height 280
click at [417, 171] on link "Edit Device / Employee" at bounding box center [416, 170] width 107 height 12
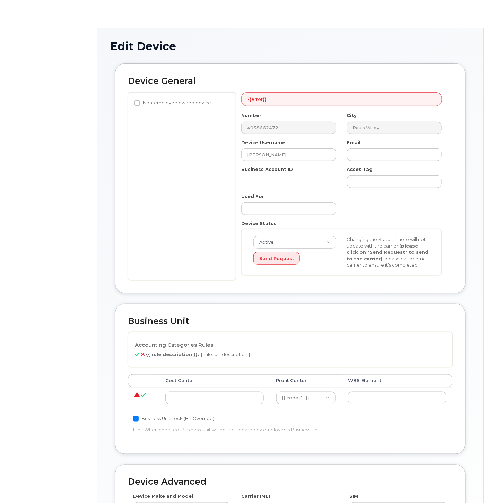
select select "29584743"
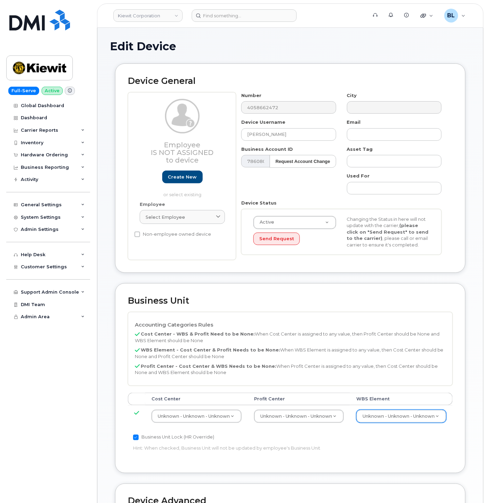
click at [414, 410] on div "Unknown - Unknown - Unknown" at bounding box center [401, 416] width 90 height 13
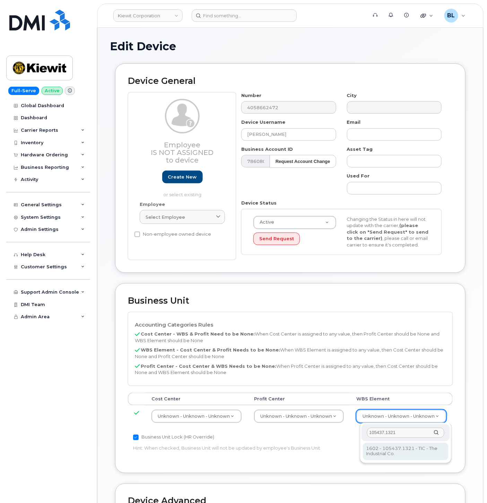
type input "105437.1321"
type input "30147613"
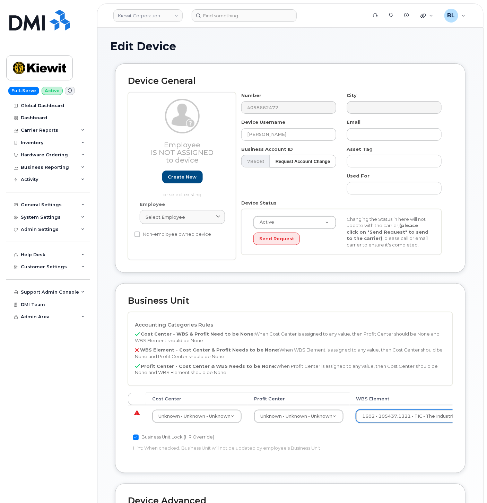
click at [316, 425] on td "Unknown - Unknown - Unknown None - None - None Unknown - Unknown - Unknown" at bounding box center [299, 416] width 102 height 22
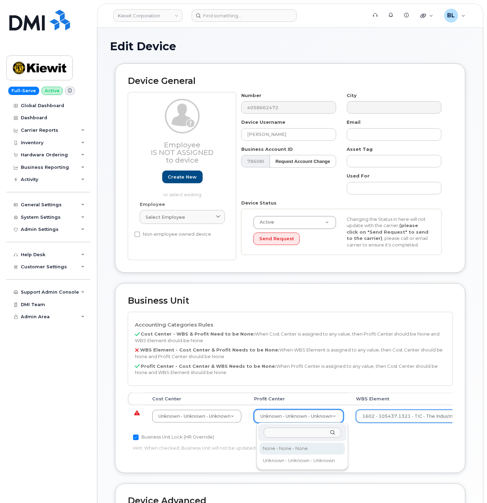
select select "29629357"
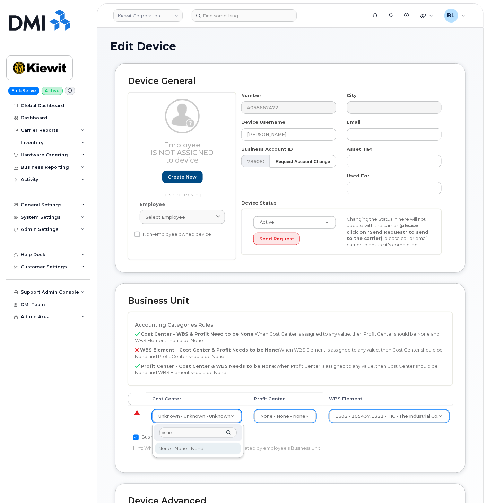
type input "none"
type input "29629358"
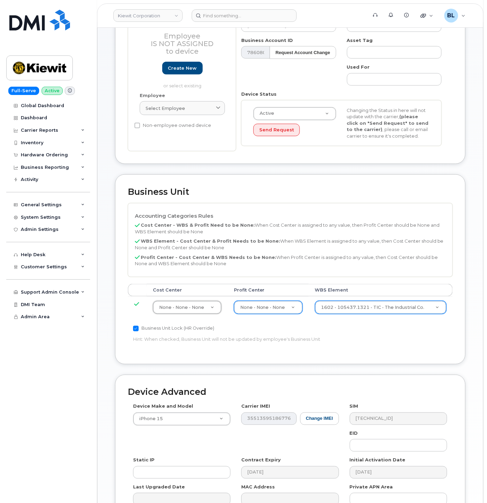
scroll to position [188, 0]
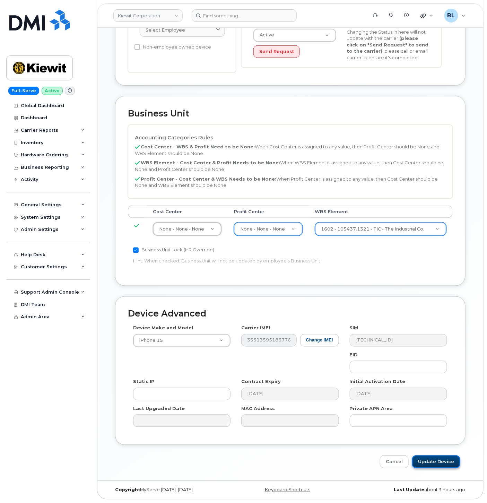
click at [437, 459] on input "Update Device" at bounding box center [436, 461] width 48 height 13
type input "Saving..."
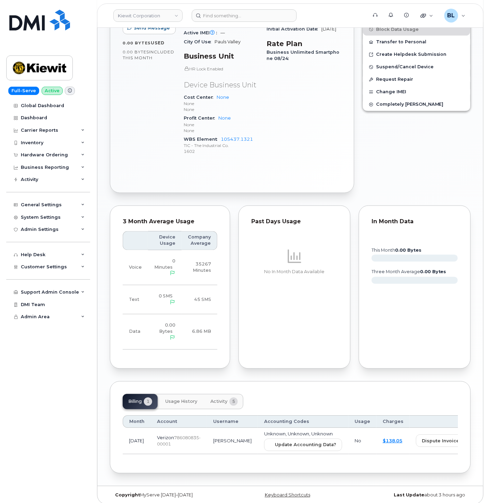
scroll to position [250, 0]
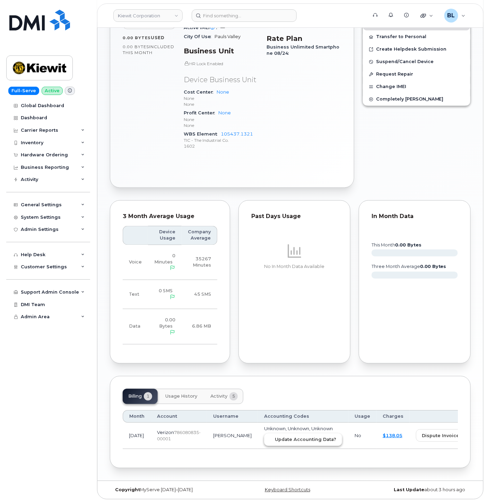
click at [293, 443] on button "Update Accounting Data?" at bounding box center [303, 440] width 78 height 12
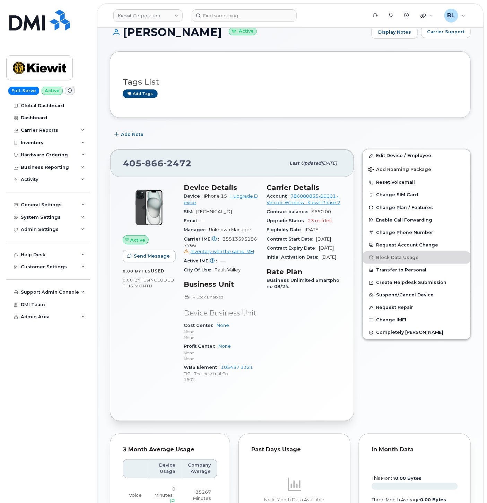
scroll to position [0, 0]
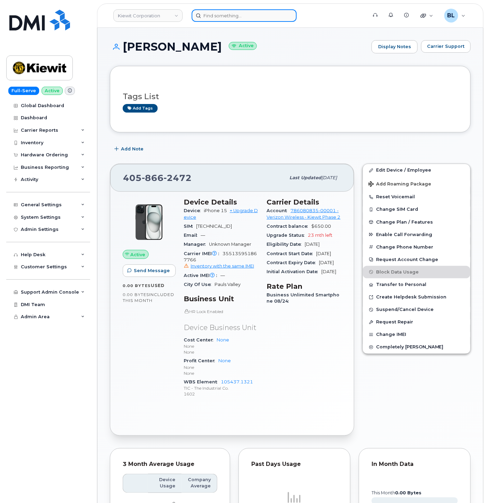
click at [260, 19] on input at bounding box center [244, 15] width 105 height 12
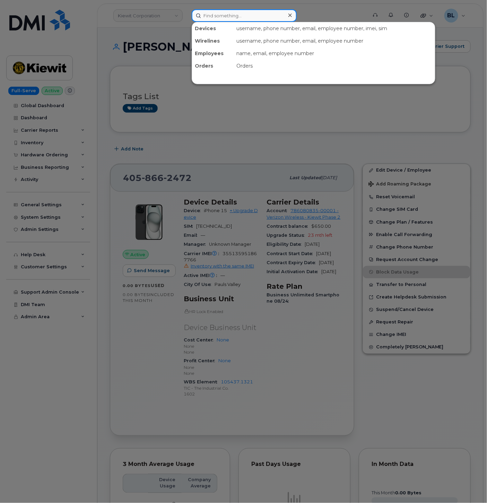
paste input "9134480963"
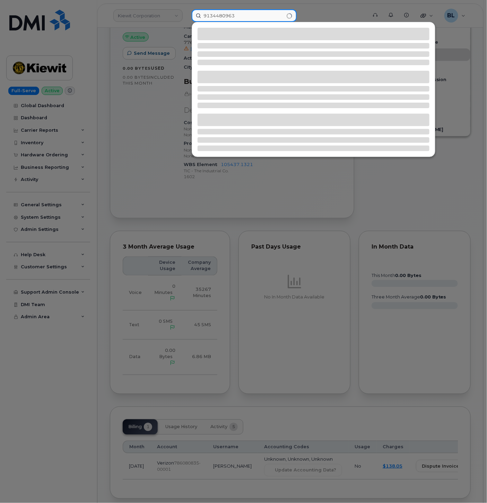
scroll to position [250, 0]
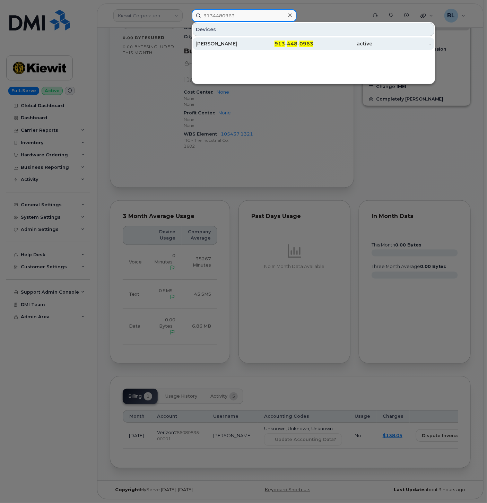
type input "9134480963"
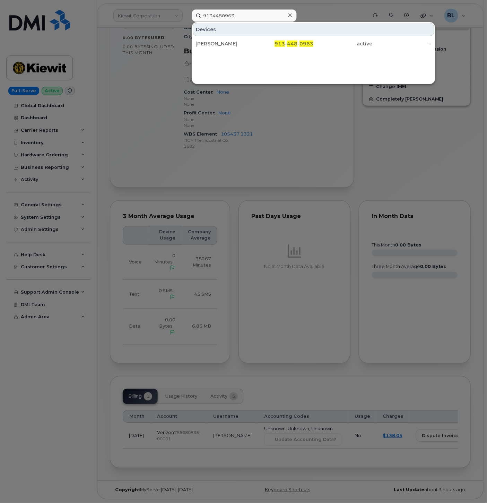
drag, startPoint x: 261, startPoint y: 44, endPoint x: 327, endPoint y: 8, distance: 75.4
click at [261, 44] on div "913 - 448 - 0963" at bounding box center [283, 43] width 59 height 7
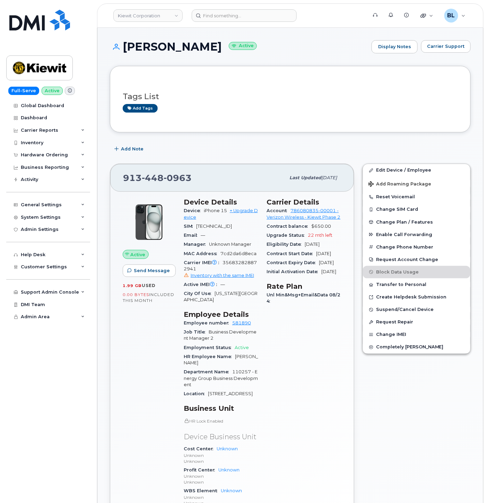
click at [241, 272] on div "Carrier IMEI Carrier IMEI is reported during the last billing cycle or change o…" at bounding box center [221, 269] width 75 height 22
copy span "356832828872941"
drag, startPoint x: 439, startPoint y: 169, endPoint x: 328, endPoint y: 191, distance: 113.8
click at [439, 169] on link "Edit Device / Employee" at bounding box center [416, 170] width 107 height 12
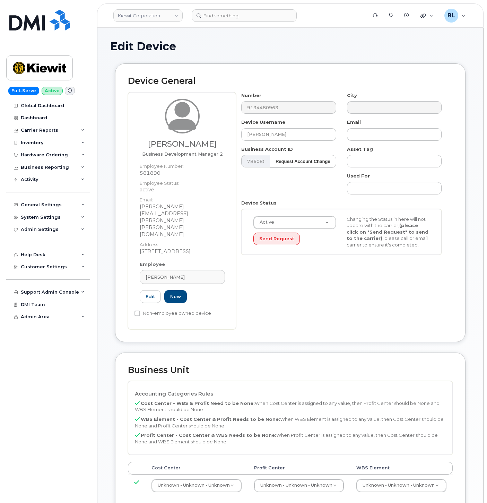
select select "29584743"
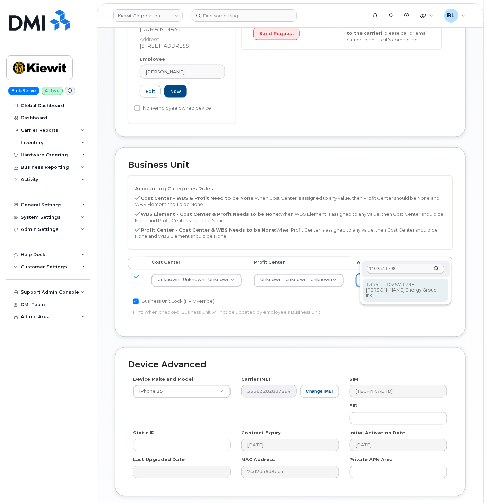
type input "110257.1798"
type input "33466733"
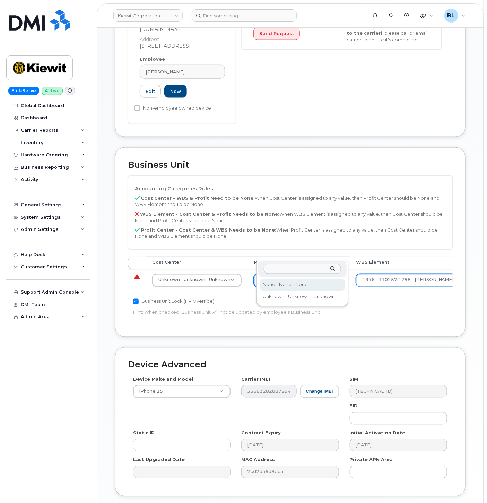
select select "29629357"
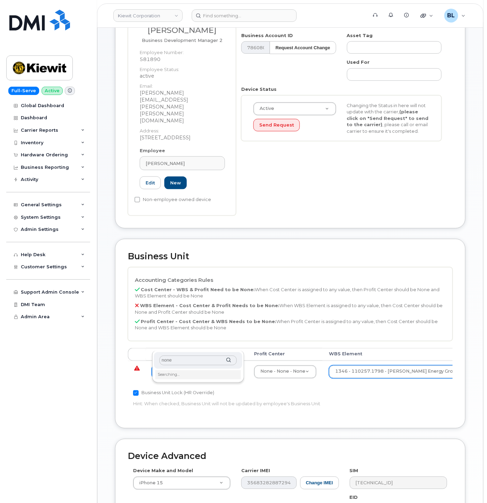
scroll to position [103, 0]
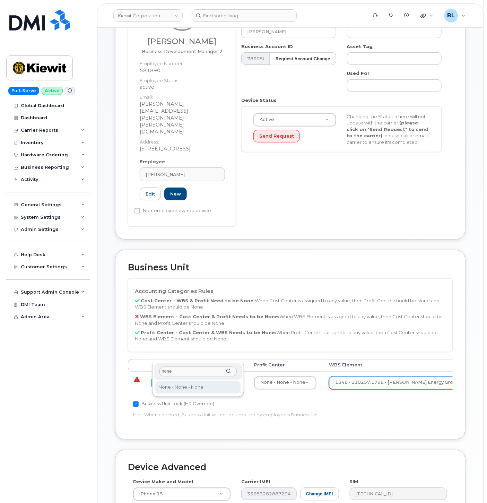
type input "none"
type input "29629358"
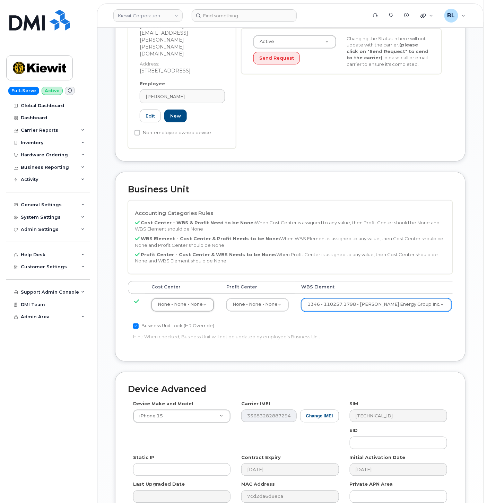
scroll to position [229, 0]
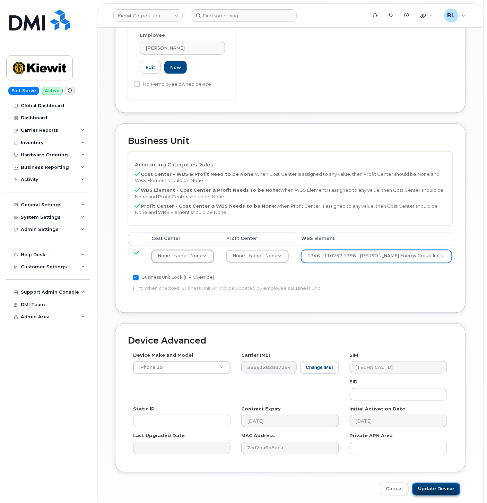
click at [429, 483] on input "Update Device" at bounding box center [436, 489] width 48 height 13
type input "Saving..."
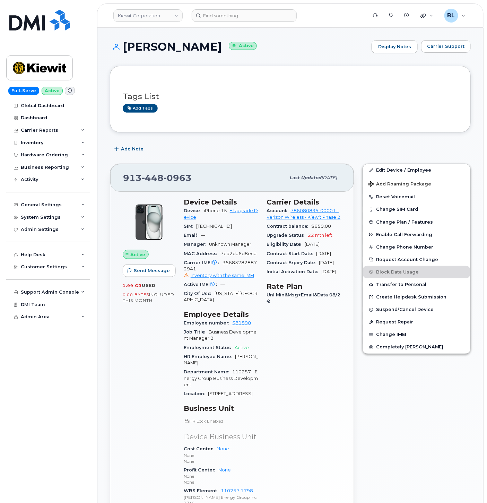
drag, startPoint x: 226, startPoint y: 47, endPoint x: 125, endPoint y: 45, distance: 101.2
click at [125, 45] on h1 "[PERSON_NAME] Active" at bounding box center [239, 47] width 258 height 12
click at [153, 177] on span "448" at bounding box center [153, 178] width 22 height 10
copy span "[PHONE_NUMBER]"
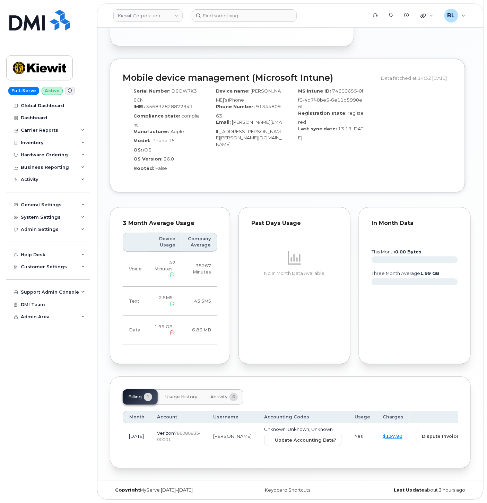
scroll to position [507, 0]
click at [297, 431] on td "Unknown, Unknown, Unknown Update Accounting Data?" at bounding box center [303, 436] width 90 height 26
drag, startPoint x: 284, startPoint y: 456, endPoint x: 291, endPoint y: 443, distance: 15.2
click at [285, 453] on div "Billing 1 Usage History Activity 6 Month Account Username Accounting Codes Usag…" at bounding box center [290, 422] width 361 height 92
click at [291, 443] on button "Update Accounting Data?" at bounding box center [303, 440] width 78 height 12
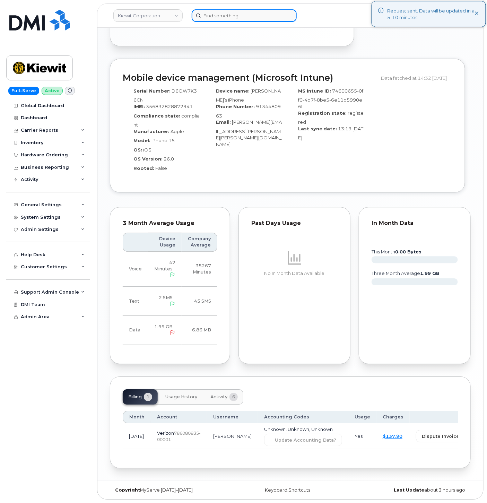
click at [247, 12] on input at bounding box center [244, 15] width 105 height 12
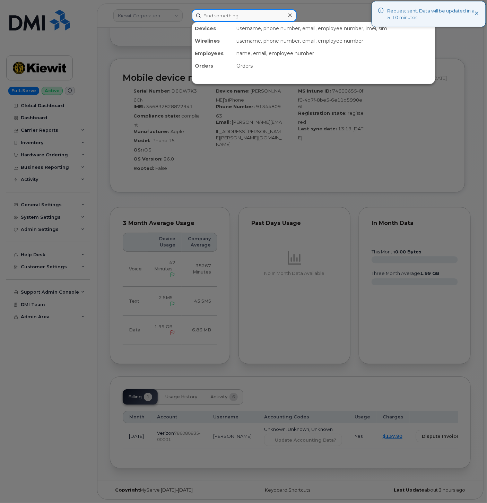
paste input "2534172866"
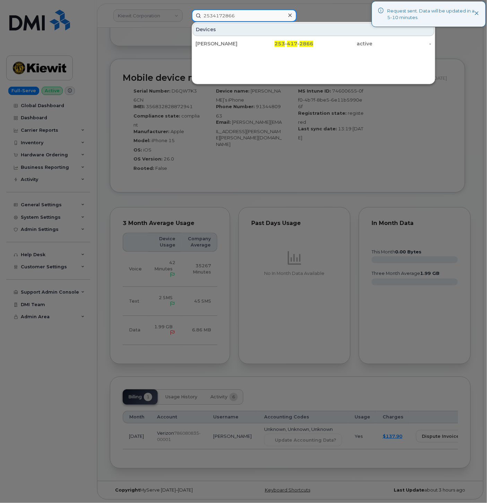
type input "2534172866"
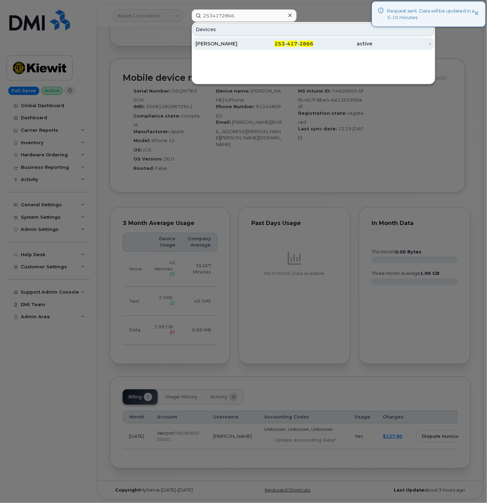
click at [246, 43] on div "[PERSON_NAME]" at bounding box center [224, 43] width 59 height 7
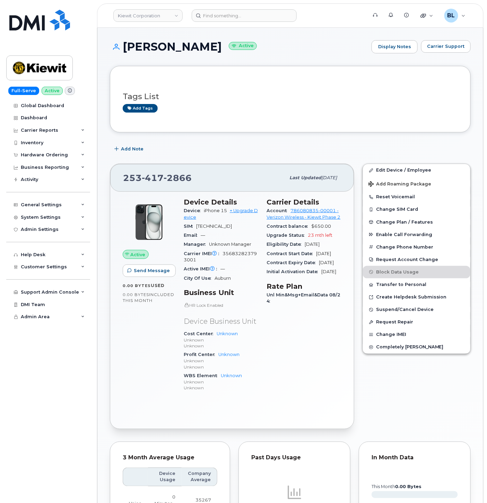
click at [241, 255] on div "Carrier IMEI Carrier IMEI is reported during the last billing cycle or change o…" at bounding box center [221, 257] width 75 height 16
click at [241, 259] on span "356832823793001" at bounding box center [220, 256] width 73 height 11
copy span "356832823793001"
click at [153, 172] on div "253 417 2866" at bounding box center [204, 178] width 162 height 15
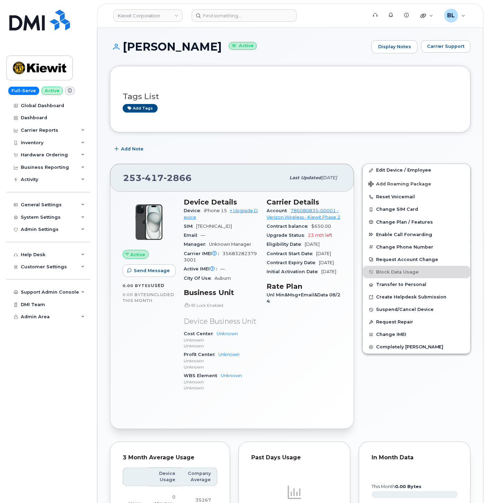
click at [154, 175] on span "417" at bounding box center [153, 178] width 22 height 10
copy span "253 417 2866"
click at [258, 14] on input at bounding box center [244, 15] width 105 height 12
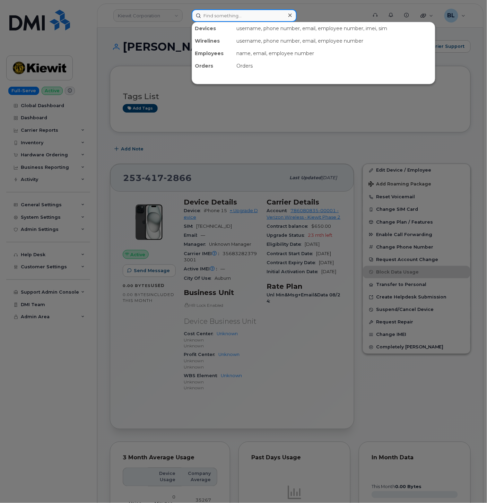
paste input "Chris Parshall"
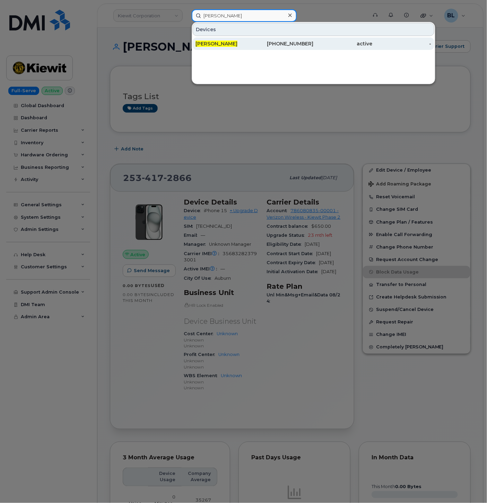
type input "Chris Parshall"
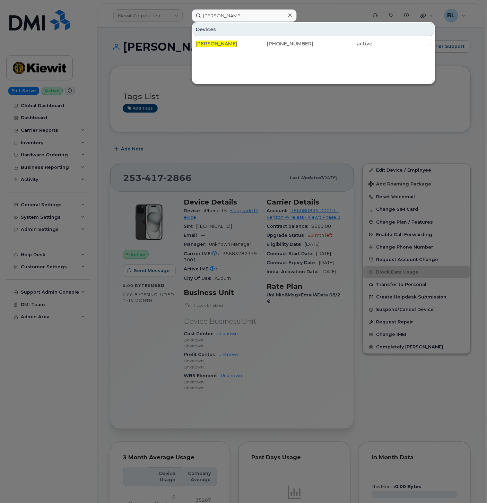
drag, startPoint x: 326, startPoint y: 125, endPoint x: 253, endPoint y: 143, distance: 74.5
click at [326, 125] on div at bounding box center [243, 251] width 487 height 503
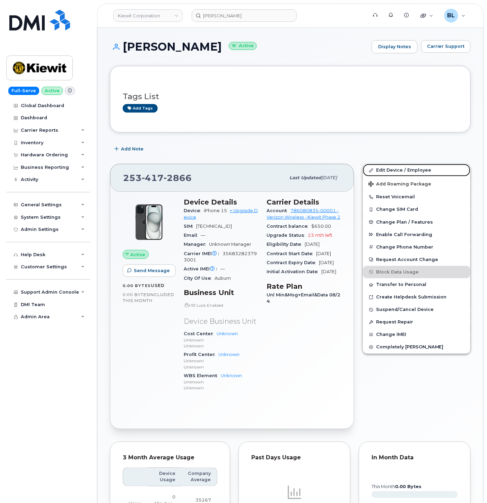
click at [415, 167] on link "Edit Device / Employee" at bounding box center [416, 170] width 107 height 12
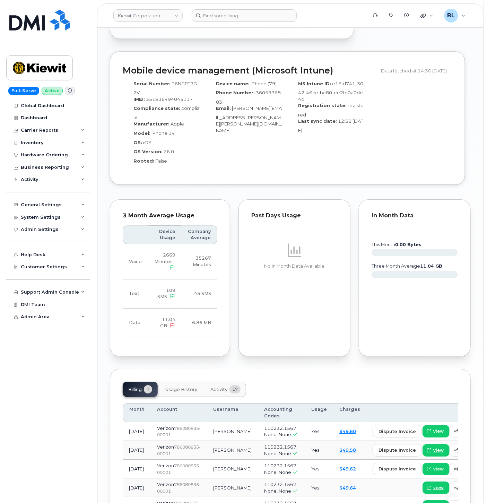
scroll to position [513, 0]
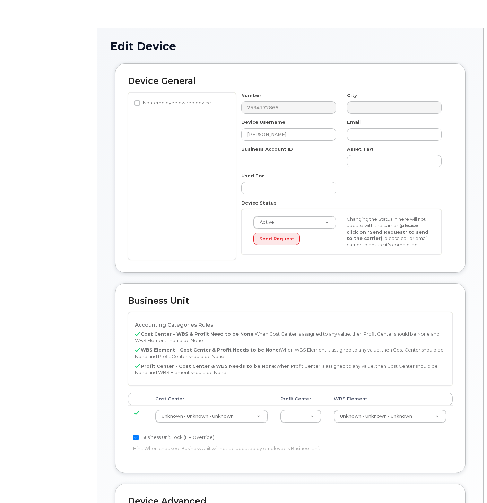
select select "29584743"
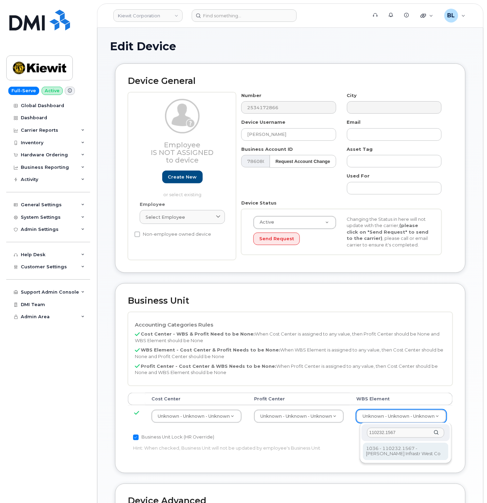
type input "110232.1567"
type input "33838641"
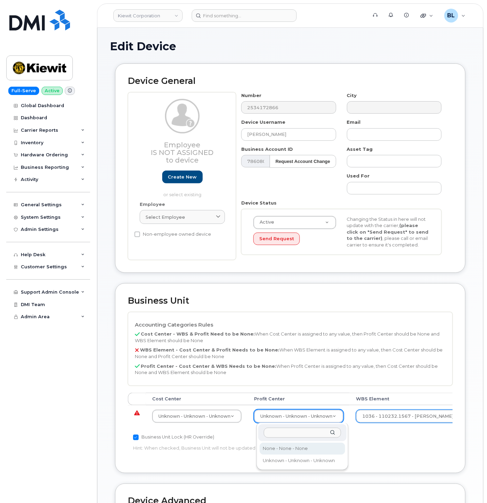
drag, startPoint x: 302, startPoint y: 452, endPoint x: 290, endPoint y: 448, distance: 12.4
select select "29629357"
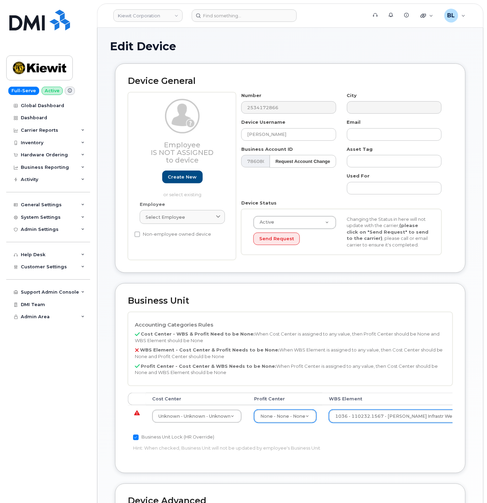
click at [226, 424] on td "Unknown - Unknown - Unknown 29584742" at bounding box center [197, 416] width 102 height 22
drag, startPoint x: 225, startPoint y: 421, endPoint x: 227, endPoint y: 417, distance: 5.2
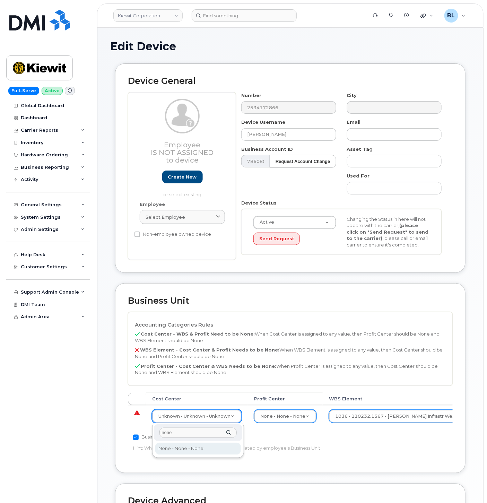
type input "none"
type input "29629358"
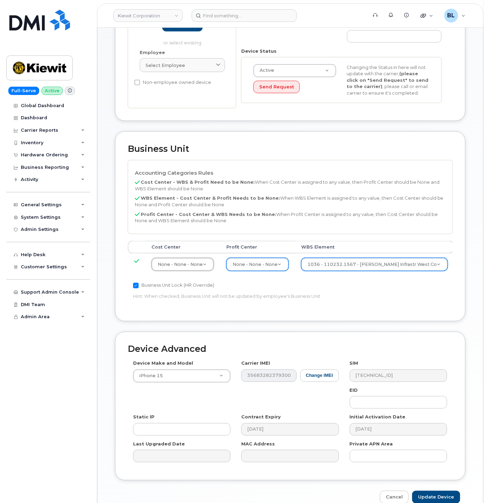
scroll to position [188, 0]
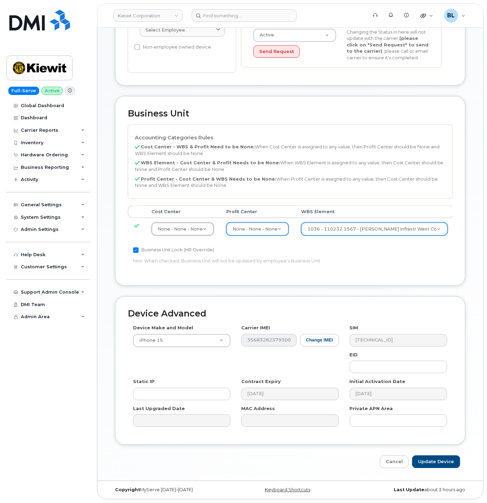
click at [432, 451] on div "Device Advanced Device Make and Model iPhone 15 Android TCL 502 Watch Apple Wat…" at bounding box center [290, 382] width 361 height 172
click at [433, 456] on input "Update Device" at bounding box center [436, 461] width 48 height 13
type input "Saving..."
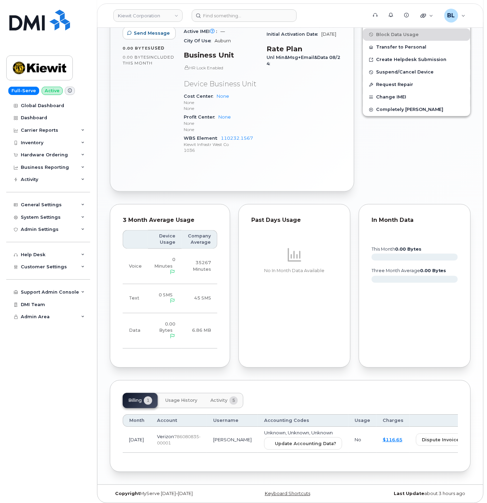
scroll to position [244, 0]
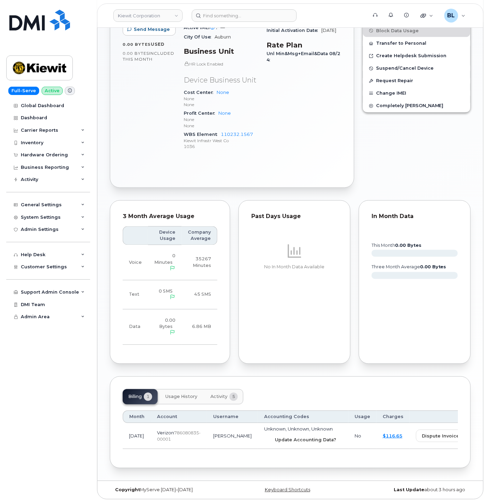
click at [277, 438] on span "Update Accounting Data?" at bounding box center [305, 440] width 61 height 7
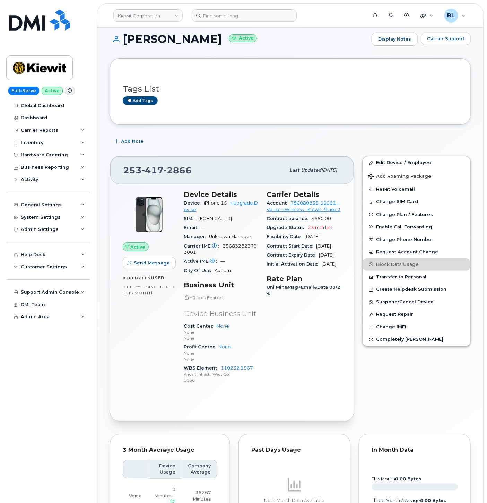
scroll to position [0, 0]
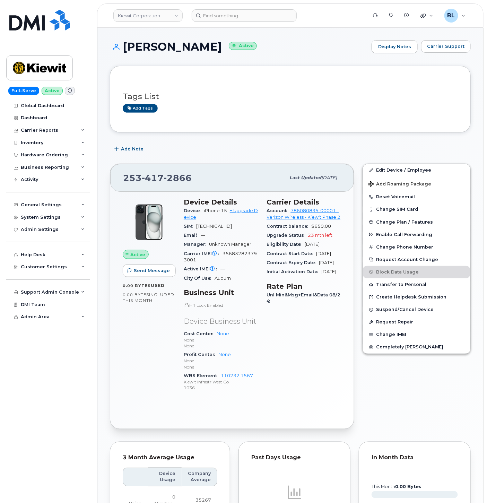
click at [268, 23] on header "Kiewit Corporation Support Alerts Knowledge Base Quicklinks Suspend / Cancel De…" at bounding box center [290, 15] width 386 height 24
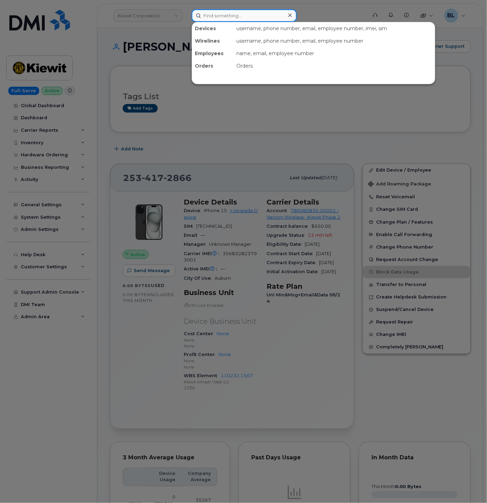
click at [266, 12] on input at bounding box center [244, 15] width 105 height 12
paste input "5052288268"
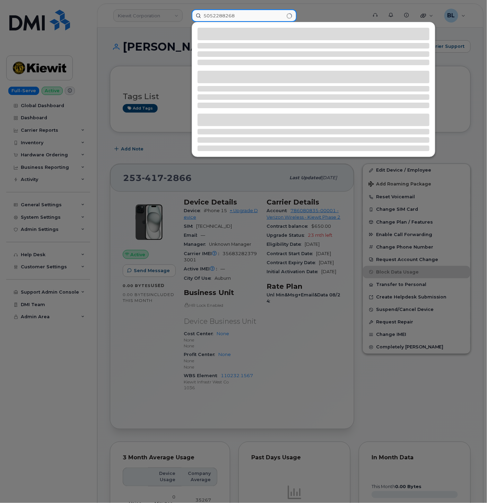
type input "5052288268"
click at [238, 179] on div at bounding box center [243, 251] width 487 height 503
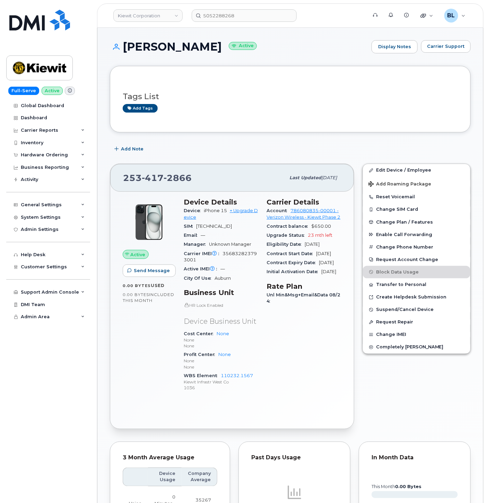
drag, startPoint x: 147, startPoint y: 43, endPoint x: 221, endPoint y: 40, distance: 73.9
click at [221, 41] on h1 "AYEMA HUSSAIN Active" at bounding box center [239, 47] width 258 height 12
copy h1 "AYEMA HUSSAIN"
click at [245, 15] on input "5052288268" at bounding box center [244, 15] width 105 height 12
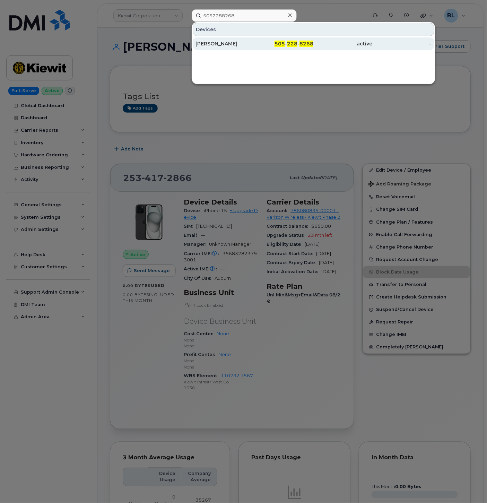
click at [262, 45] on div "505 - 228 - 8268" at bounding box center [283, 43] width 59 height 7
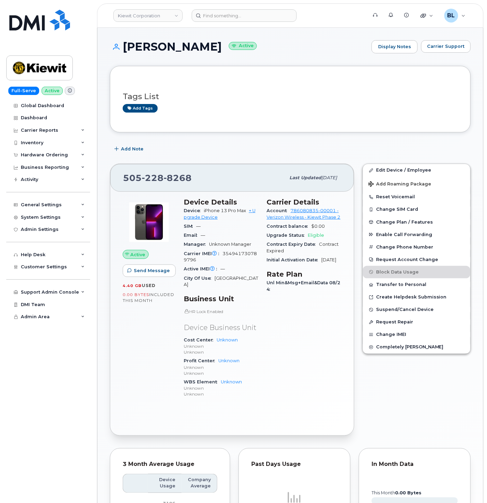
click at [154, 177] on span "228" at bounding box center [153, 178] width 22 height 10
copy span "[PHONE_NUMBER]"
click at [244, 253] on span "354941730789796" at bounding box center [220, 256] width 73 height 11
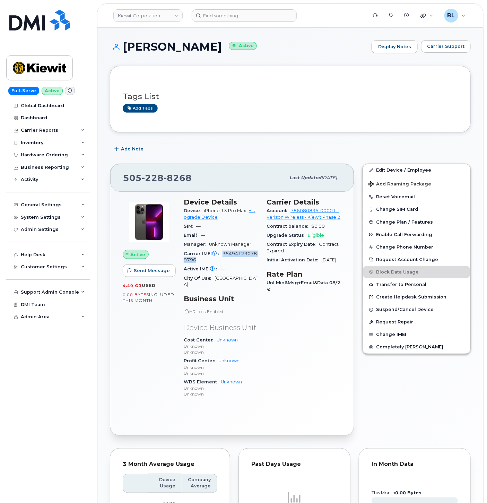
copy span "354941730789796"
click at [151, 180] on span "228" at bounding box center [153, 178] width 22 height 10
copy span "505 228 8268"
click at [228, 19] on input at bounding box center [244, 15] width 105 height 12
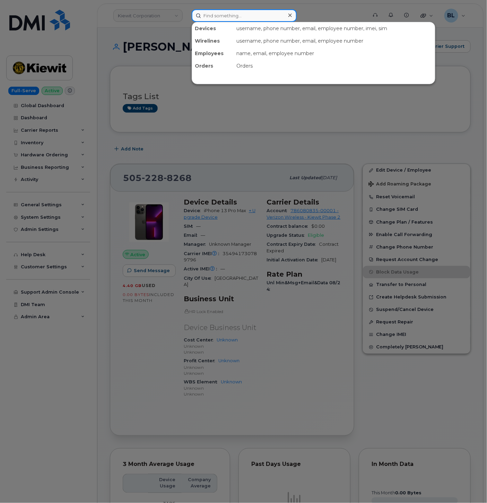
paste input "4093641159"
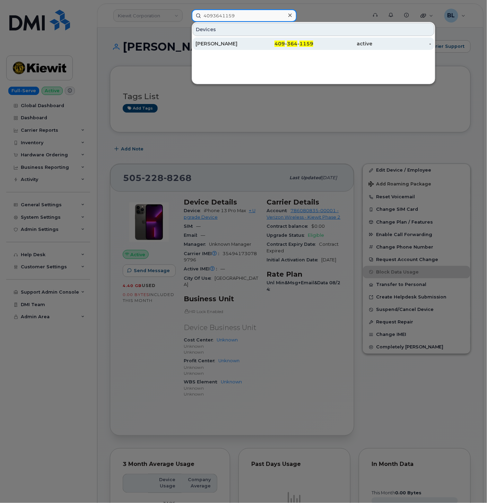
type input "4093641159"
click at [256, 44] on div "409 - 364 - 1159" at bounding box center [283, 43] width 59 height 7
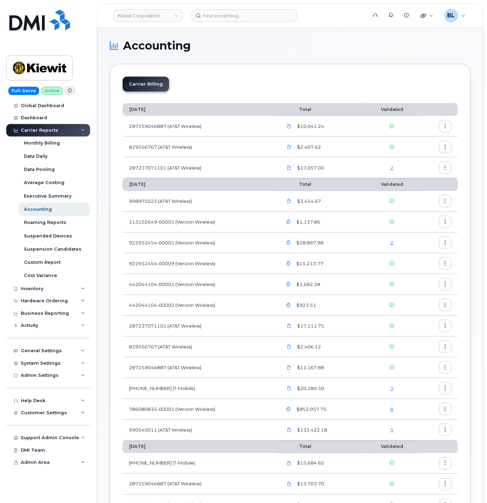
click at [392, 409] on link "8" at bounding box center [392, 409] width 3 height 6
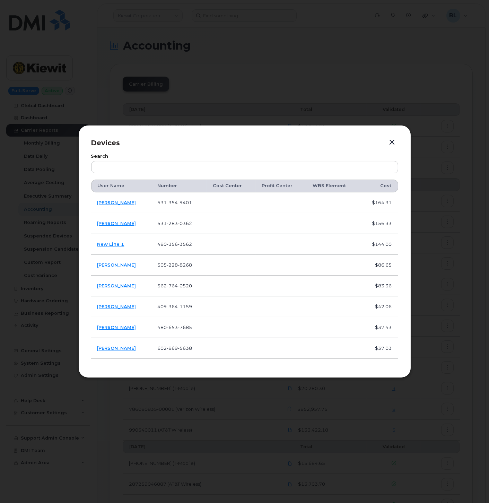
click at [171, 303] on td "[PHONE_NUMBER]" at bounding box center [178, 306] width 55 height 21
copy span "[PHONE_NUMBER]"
click at [303, 160] on div "Search" at bounding box center [244, 163] width 307 height 19
click at [237, 101] on div at bounding box center [244, 251] width 489 height 503
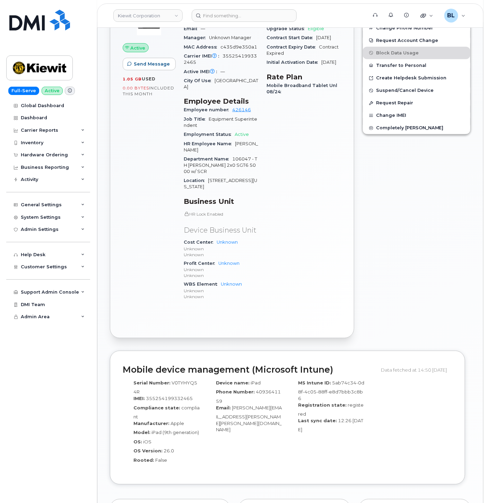
scroll to position [161, 0]
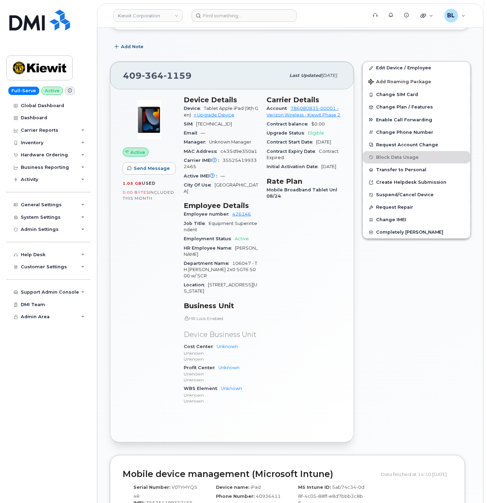
click at [243, 163] on div "Carrier IMEI Carrier IMEI is reported during the last billing cycle or change o…" at bounding box center [221, 164] width 75 height 16
click at [242, 169] on span "355254199332465" at bounding box center [220, 163] width 73 height 11
copy span "355254199332465"
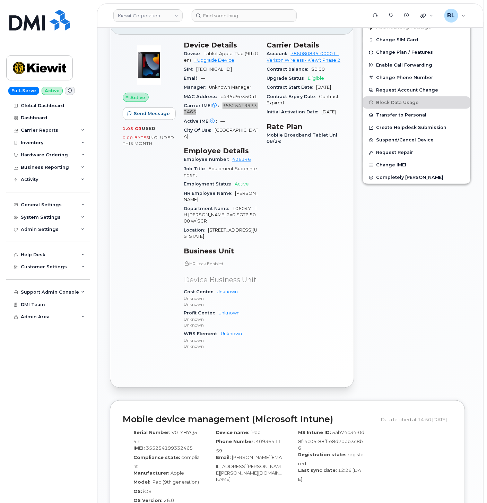
scroll to position [59, 0]
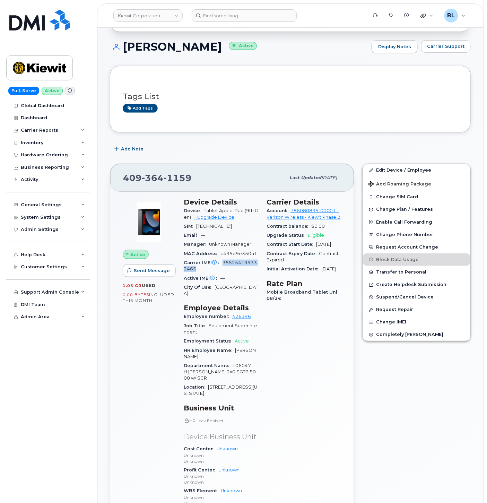
drag, startPoint x: 123, startPoint y: 50, endPoint x: 218, endPoint y: 40, distance: 95.8
click at [218, 41] on h1 "TREVOR GRIFFIN Active" at bounding box center [239, 47] width 258 height 12
copy h1 "[PERSON_NAME]"
click at [154, 181] on span "364" at bounding box center [153, 178] width 22 height 10
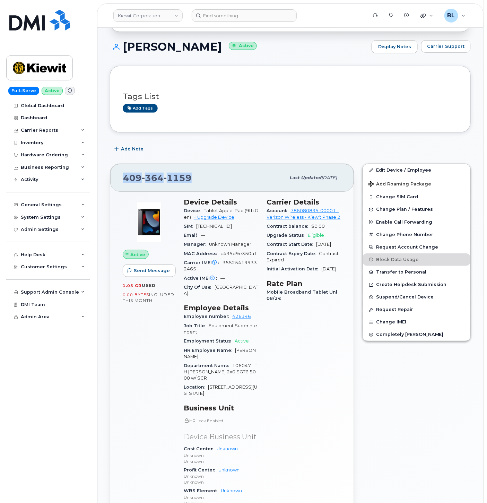
copy span "409 364 1159"
click at [411, 171] on link "Edit Device / Employee" at bounding box center [416, 170] width 107 height 12
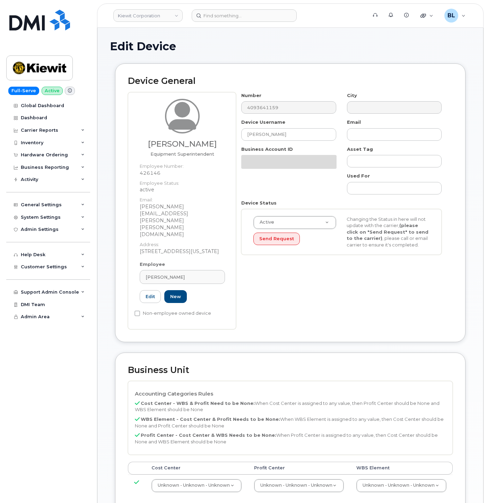
select select "29584743"
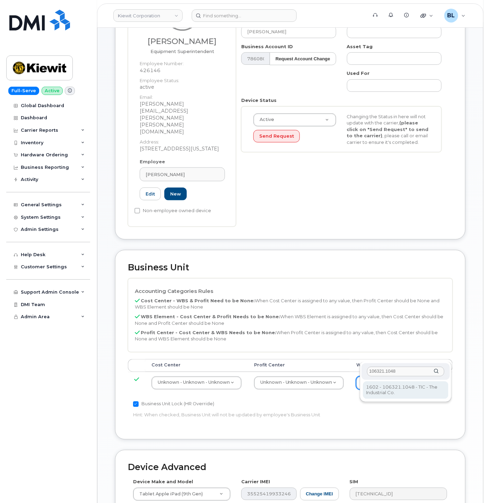
type input "106321.1048"
type input "34592906"
click at [303, 372] on td "Unknown - Unknown - Unknown None - None - None Unknown - Unknown - Unknown" at bounding box center [299, 383] width 102 height 22
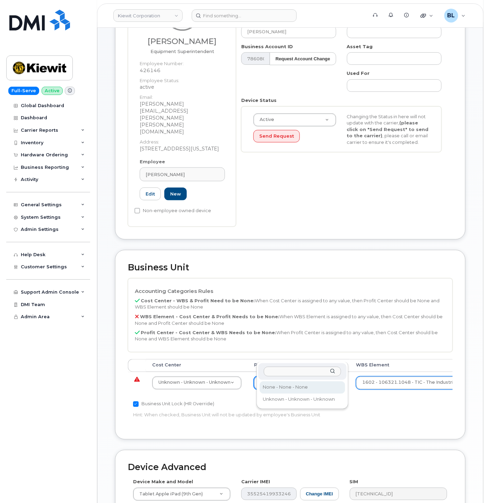
select select "29629357"
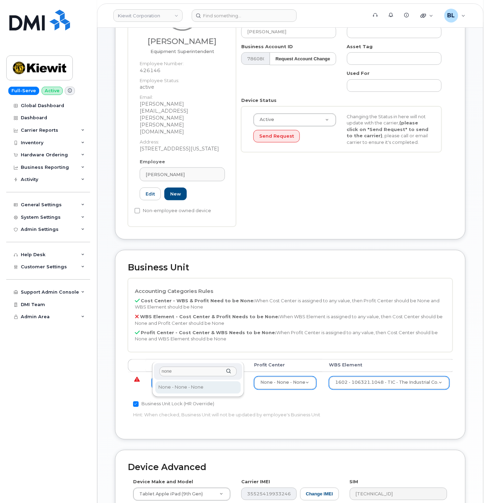
type input "none"
type input "29629358"
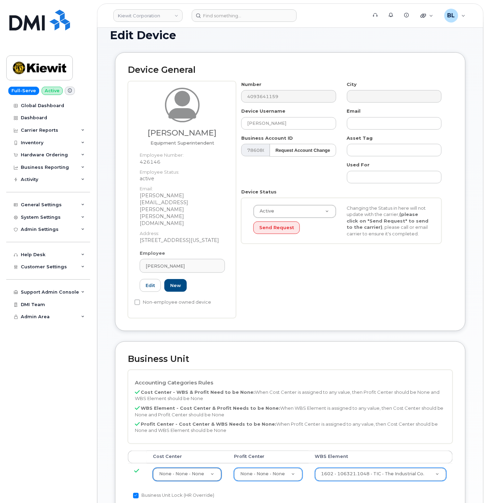
scroll to position [0, 0]
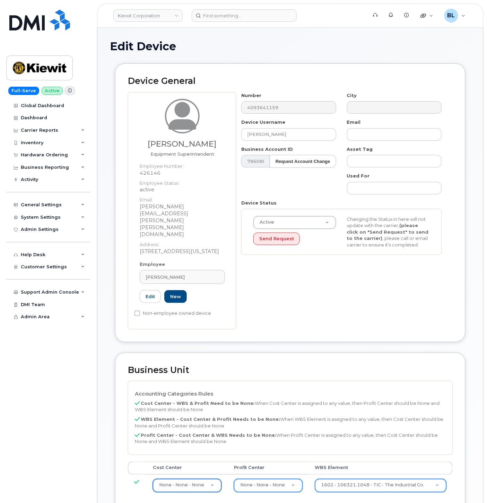
click at [267, 128] on div "Device Username TREVOR GRIFFIN" at bounding box center [288, 130] width 105 height 22
click at [267, 134] on input "[PERSON_NAME]" at bounding box center [288, 134] width 95 height 12
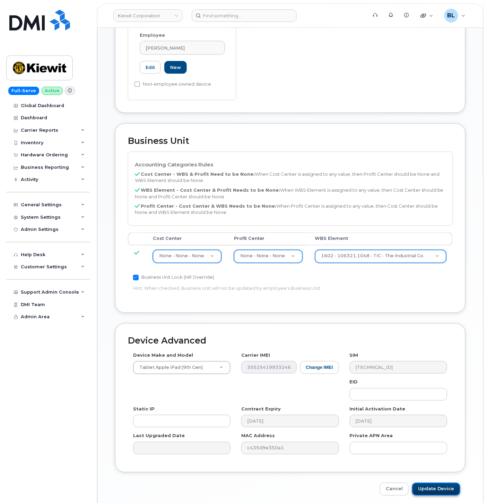
click at [438, 483] on input "Update Device" at bounding box center [436, 489] width 48 height 13
type input "Saving..."
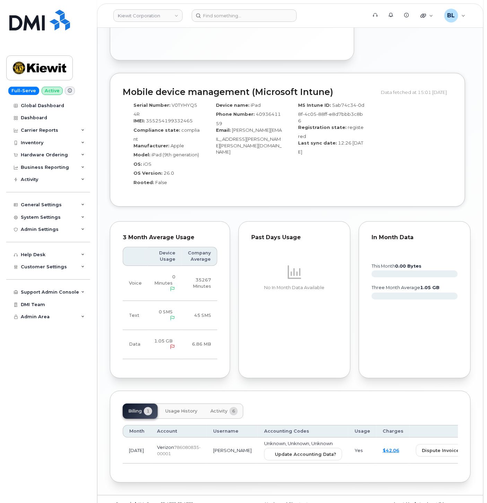
scroll to position [560, 0]
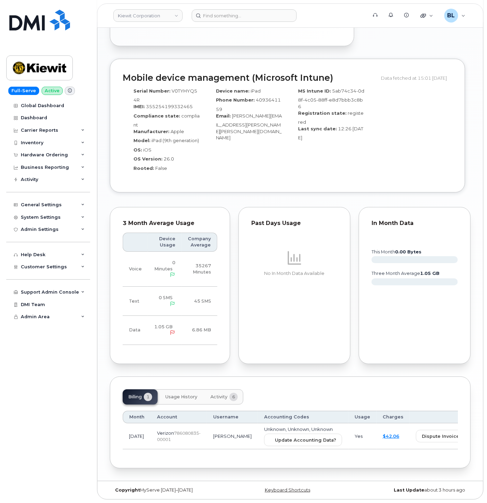
click at [258, 446] on td "Unknown, Unknown, Unknown Update Accounting Data?" at bounding box center [303, 436] width 90 height 26
click at [275, 437] on span "Update Accounting Data?" at bounding box center [305, 440] width 61 height 7
